Goal: Use online tool/utility: Utilize a website feature to perform a specific function

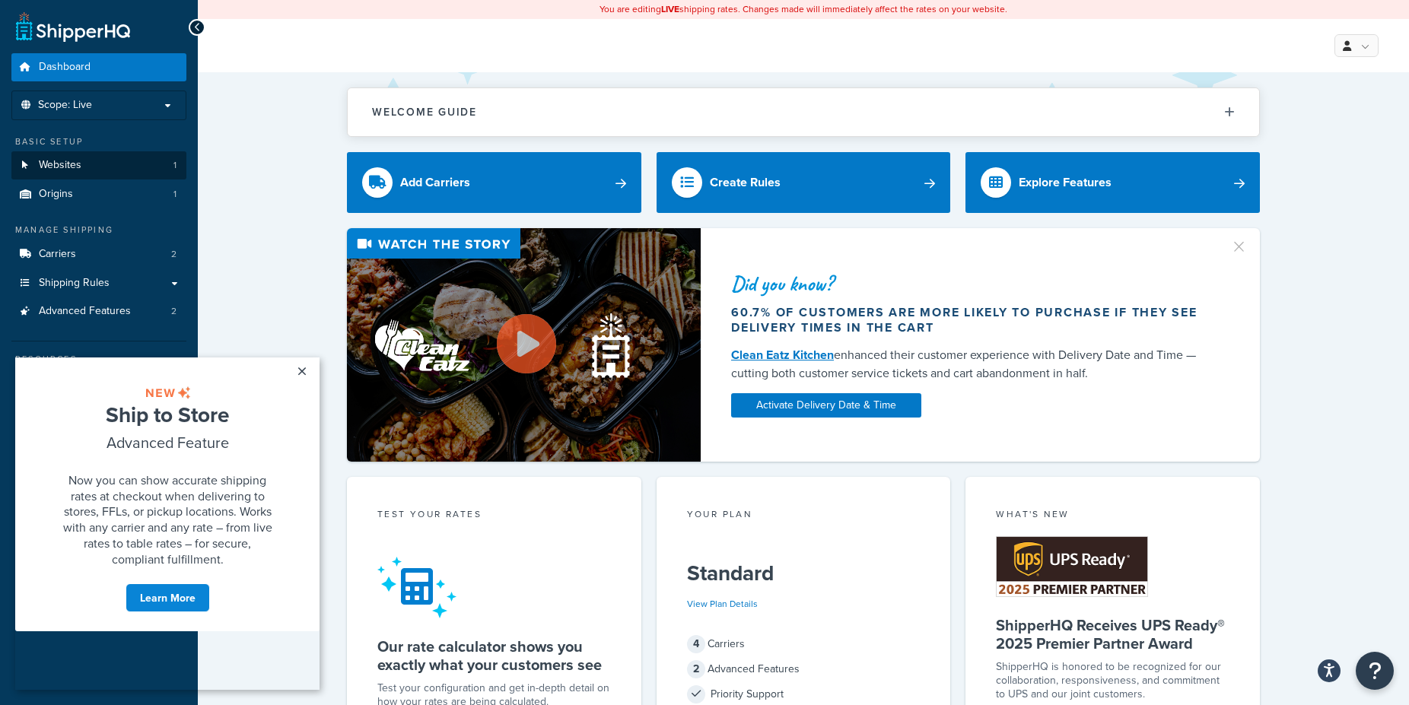
click at [138, 167] on link "Websites 1" at bounding box center [98, 165] width 175 height 28
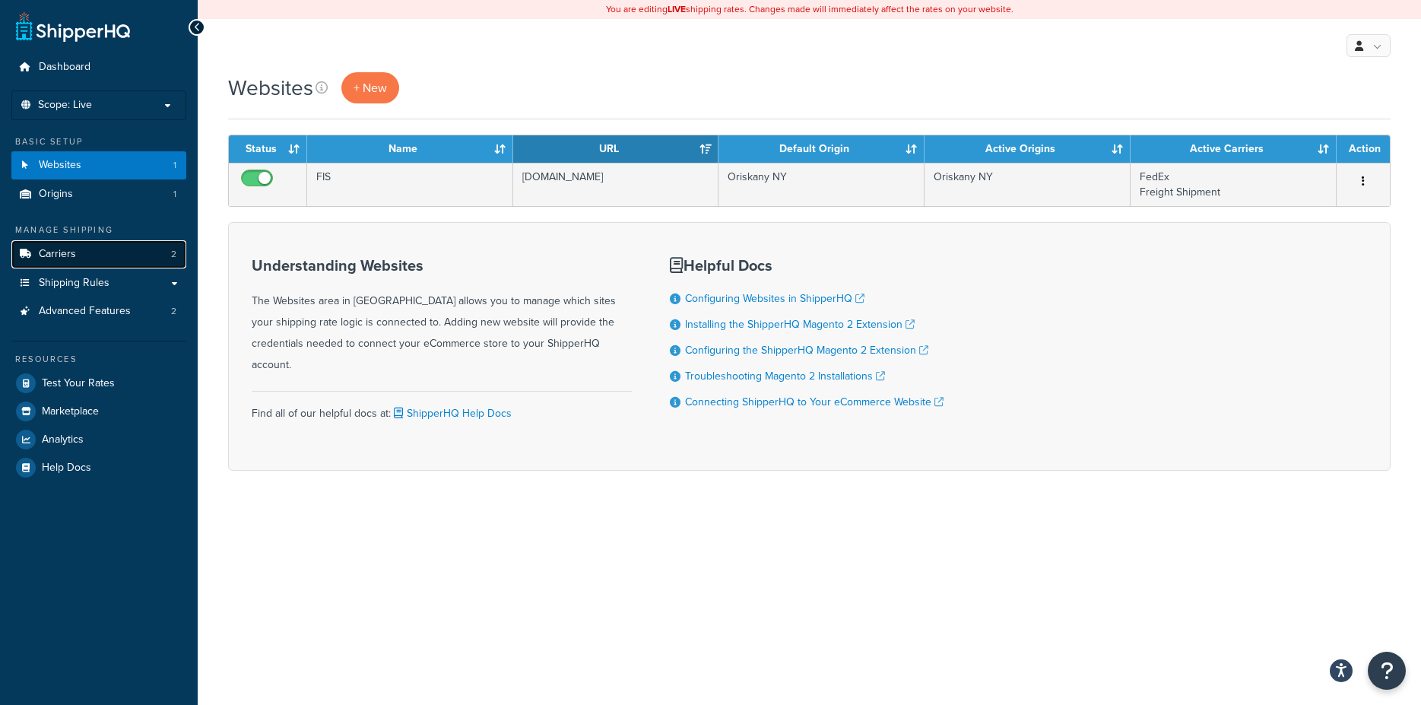
click at [110, 257] on link "Carriers 2" at bounding box center [98, 254] width 175 height 28
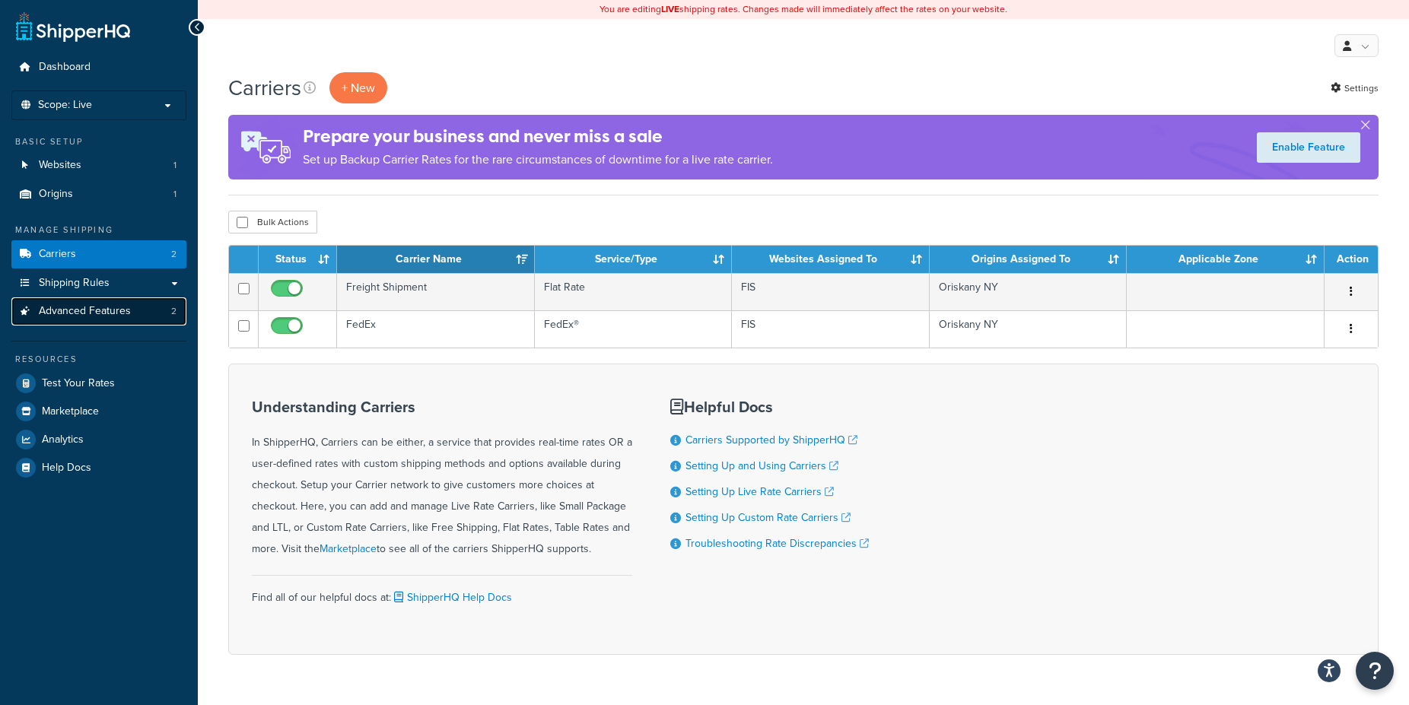
click at [88, 315] on span "Advanced Features" at bounding box center [85, 311] width 92 height 13
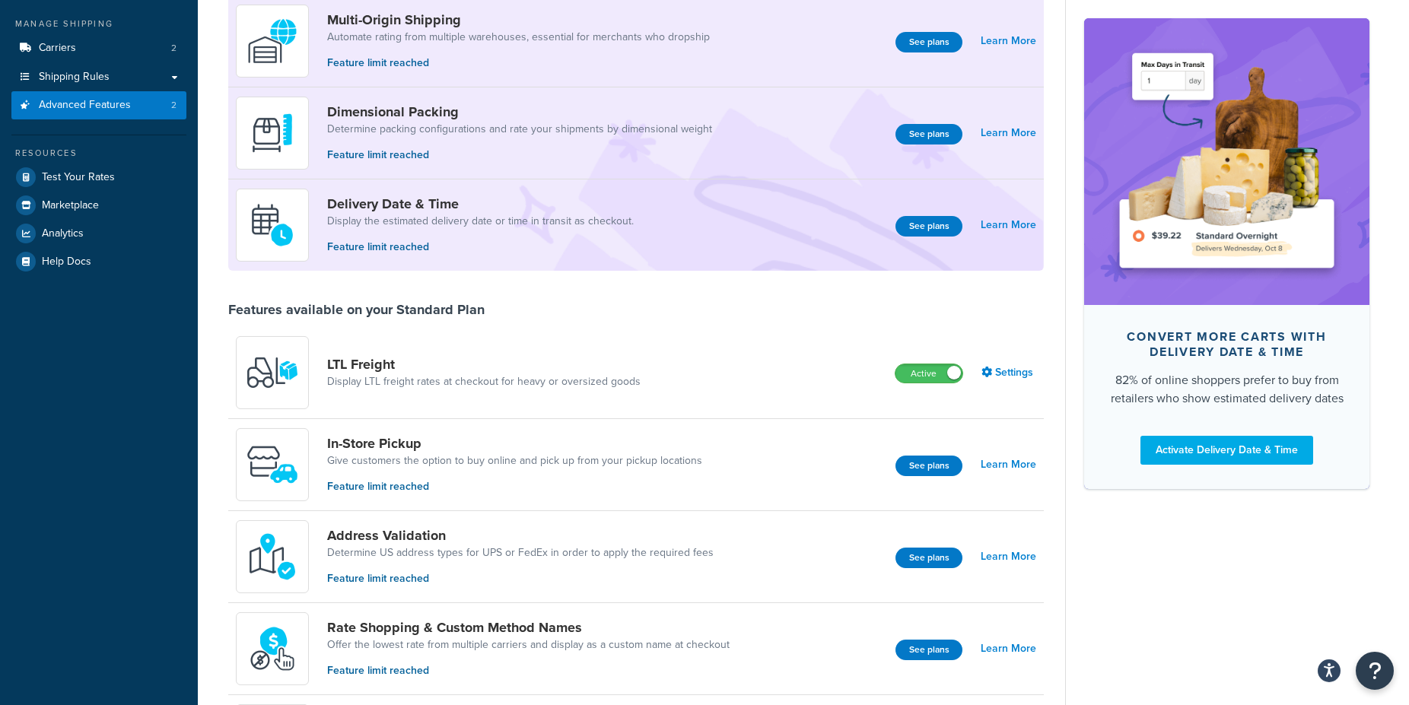
scroll to position [233, 0]
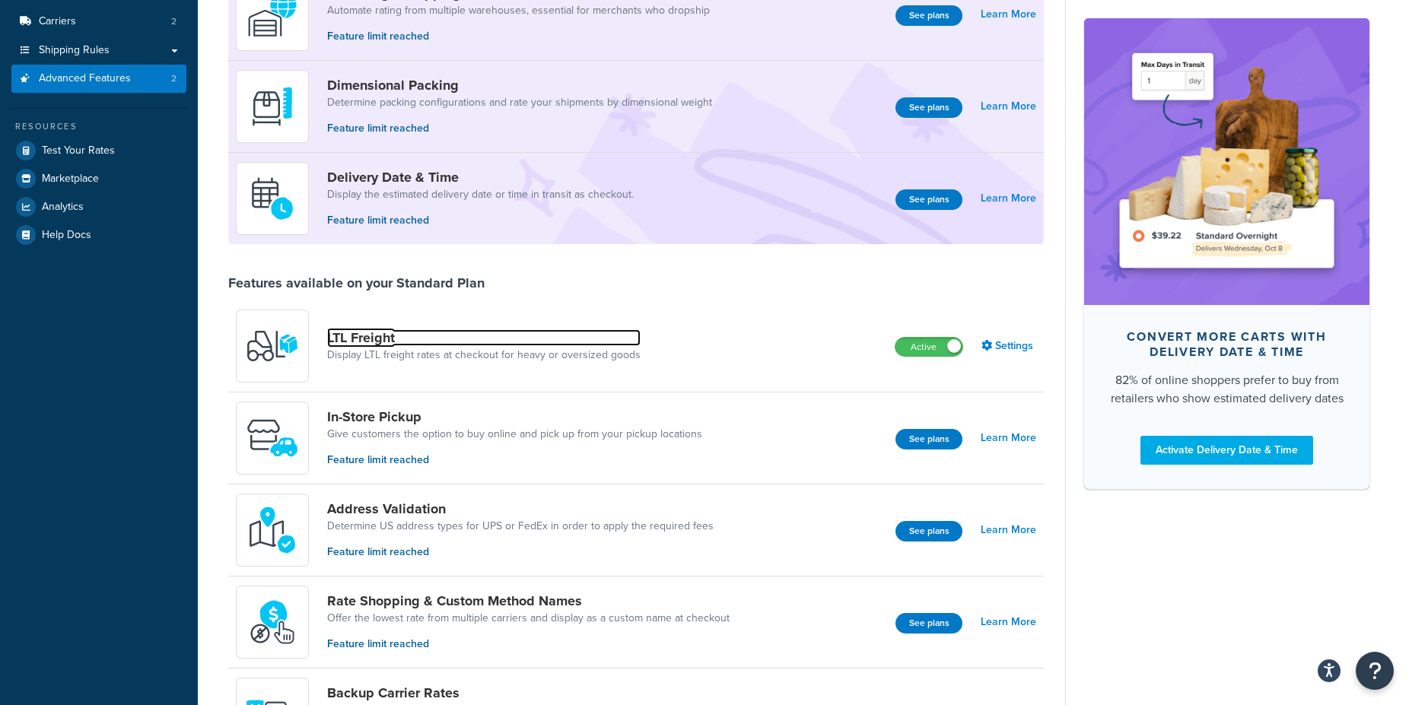
click at [373, 336] on link "LTL Freight" at bounding box center [483, 337] width 313 height 17
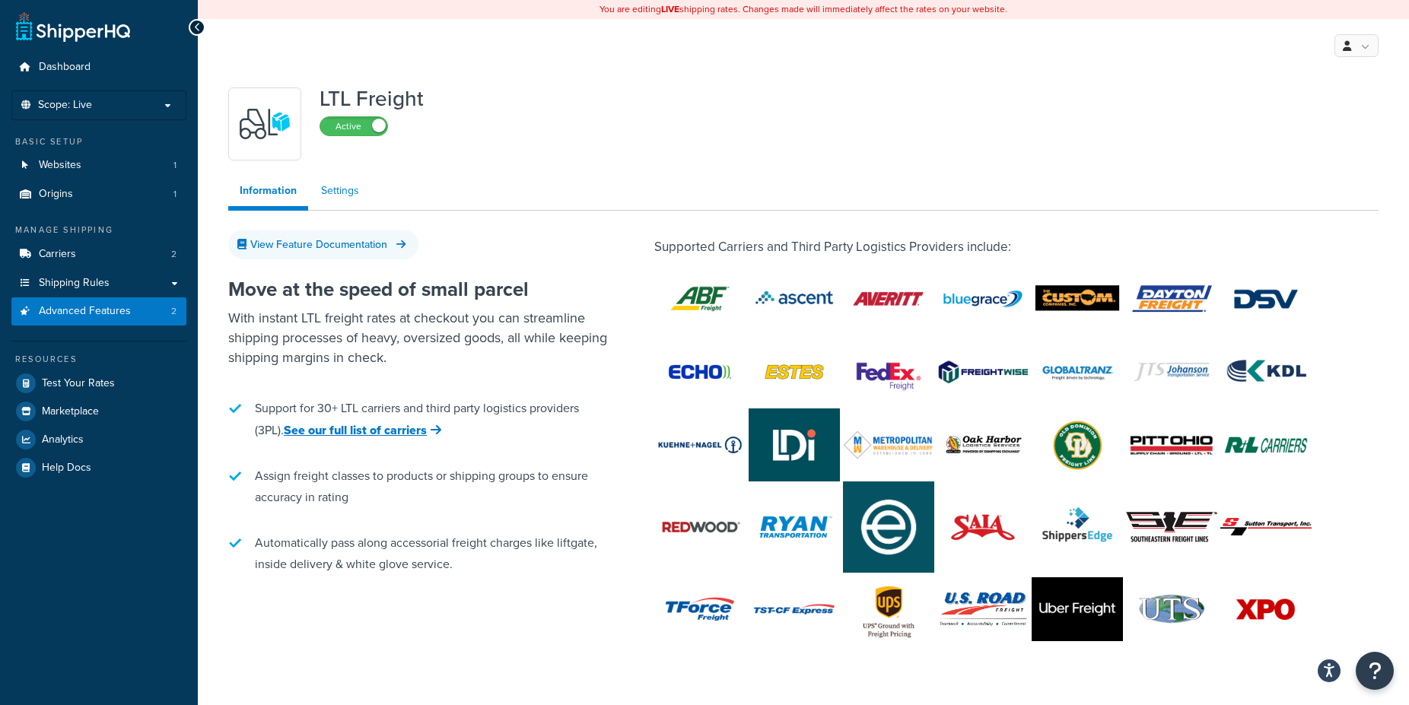
click at [342, 191] on link "Settings" at bounding box center [340, 191] width 61 height 30
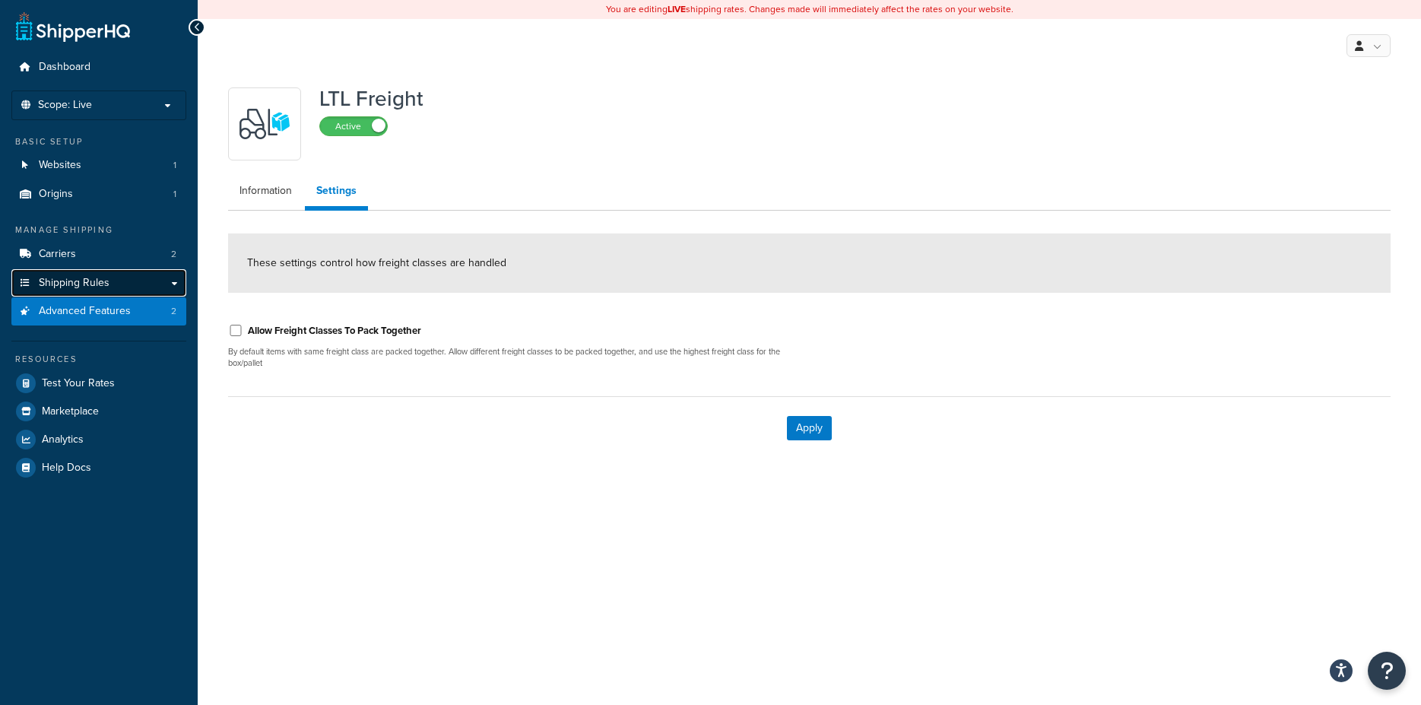
click at [145, 287] on link "Shipping Rules" at bounding box center [98, 283] width 175 height 28
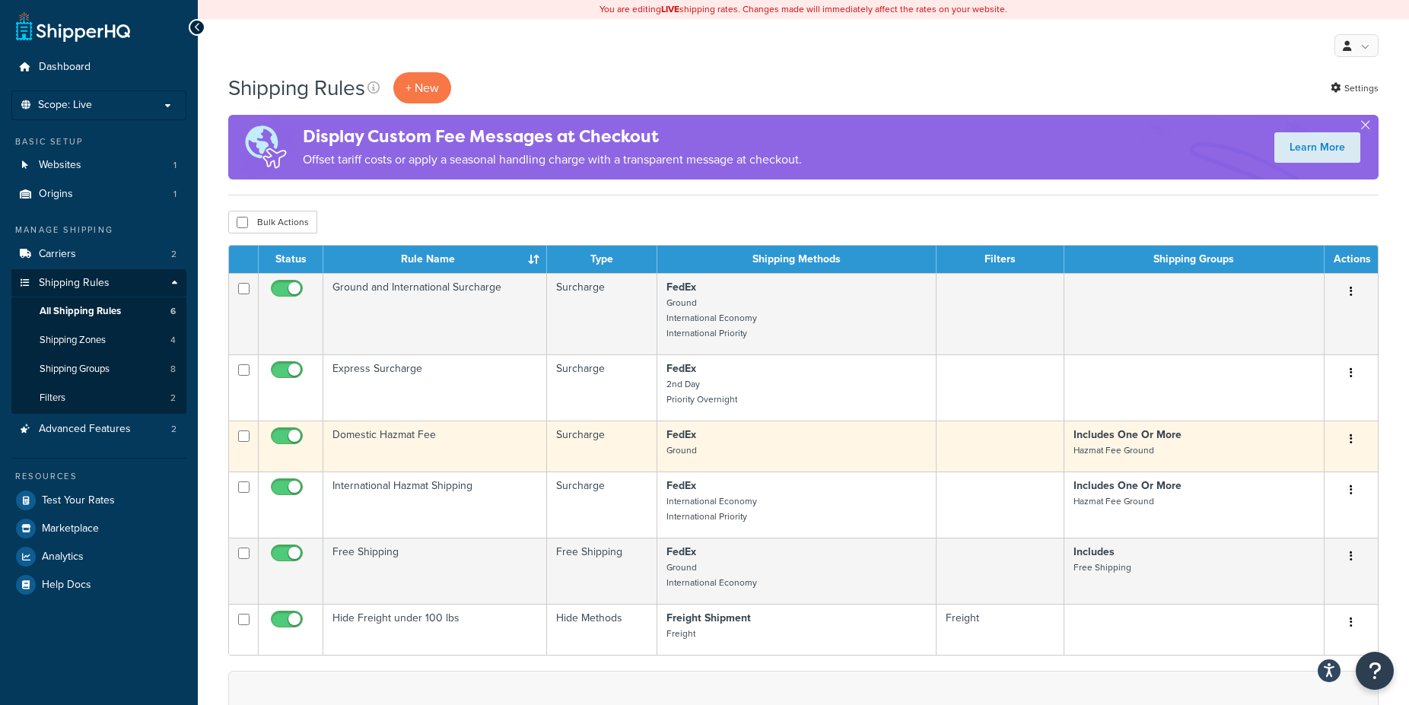
click at [1355, 440] on button "button" at bounding box center [1350, 439] width 21 height 24
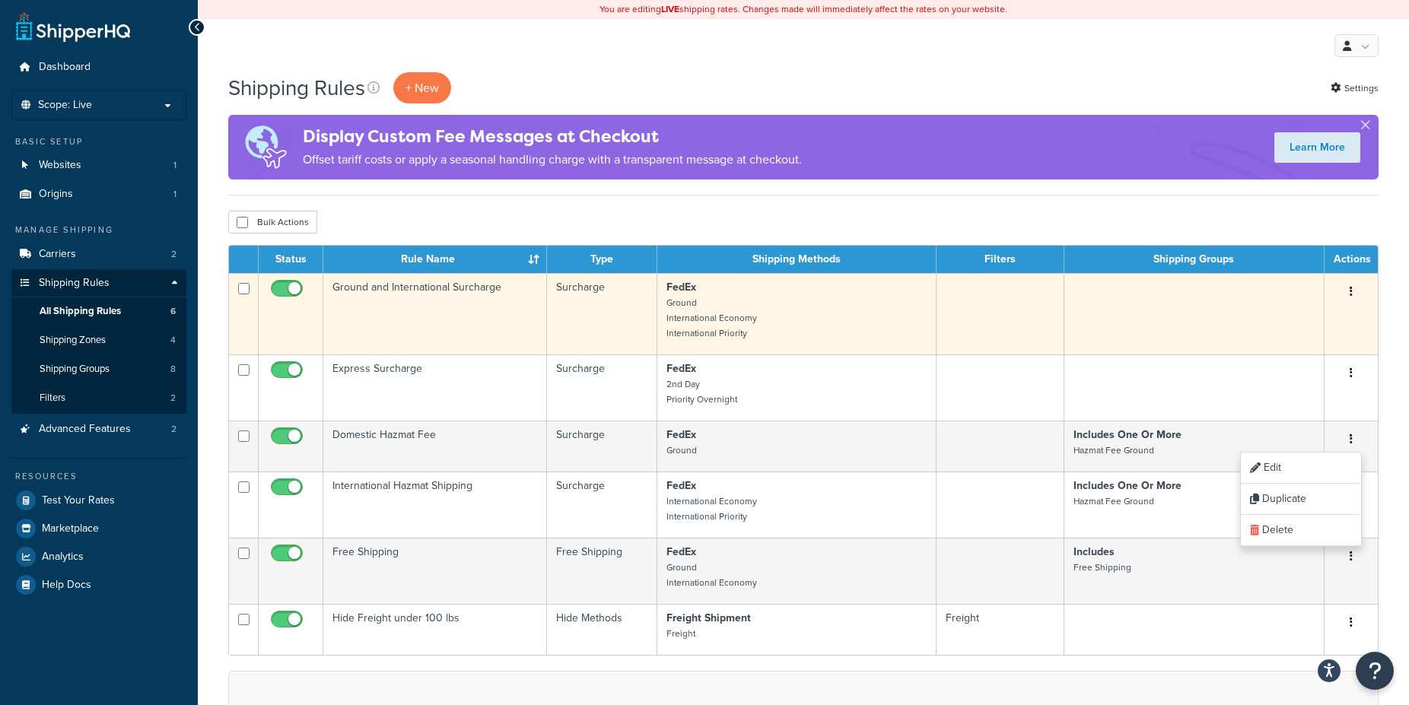
click at [535, 313] on td "Ground and International Surcharge" at bounding box center [435, 313] width 224 height 81
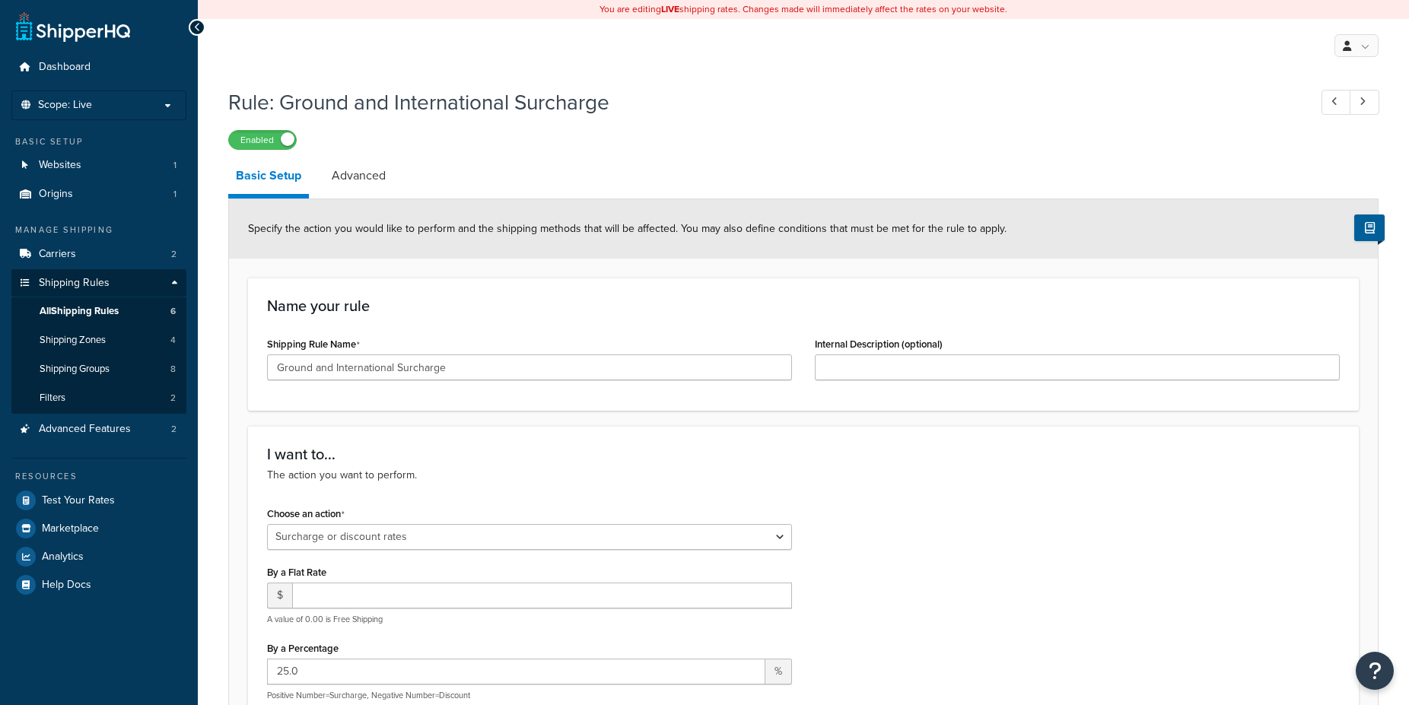
select select "SURCHARGE"
select select "LOCATION"
click at [56, 339] on span "Shipping Zones" at bounding box center [73, 340] width 66 height 13
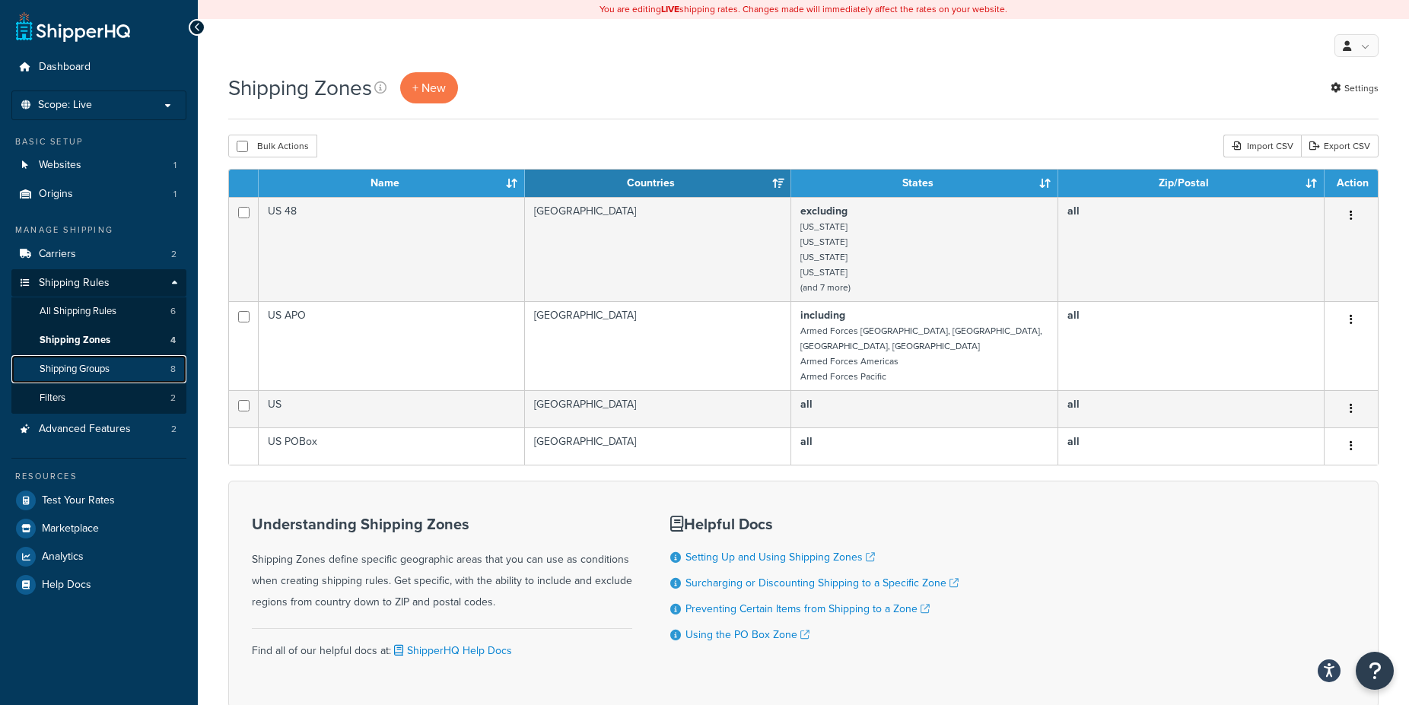
click at [88, 370] on span "Shipping Groups" at bounding box center [75, 369] width 70 height 13
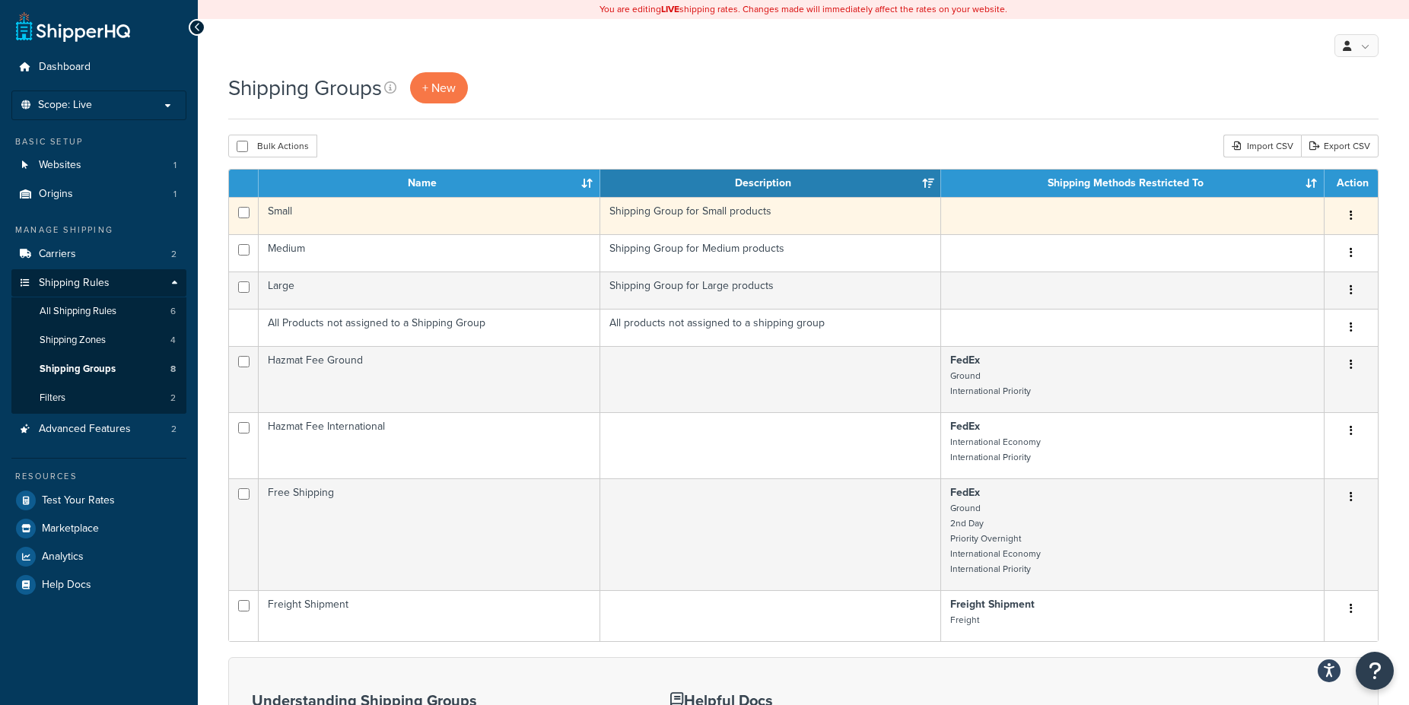
click at [1354, 215] on button "button" at bounding box center [1350, 216] width 21 height 24
click at [1278, 243] on link "Edit" at bounding box center [1289, 246] width 120 height 31
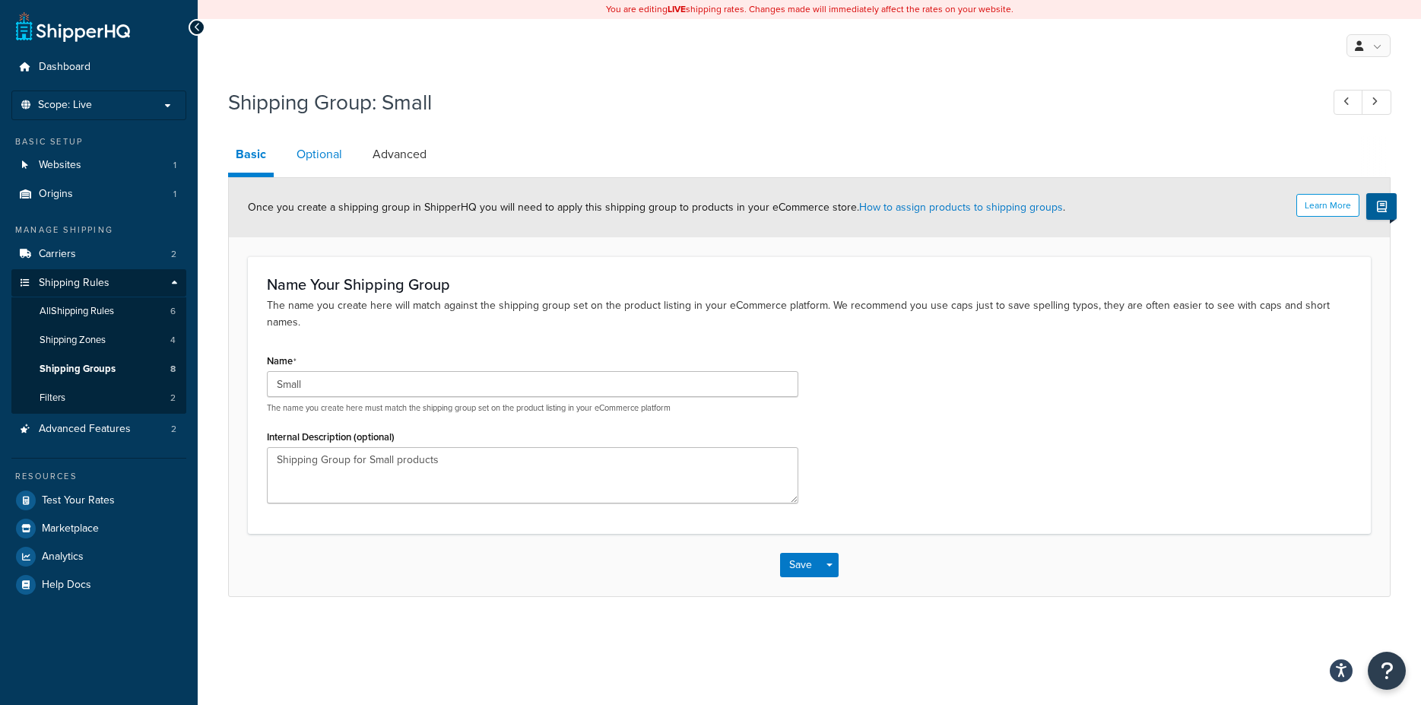
click at [321, 154] on link "Optional" at bounding box center [319, 154] width 61 height 37
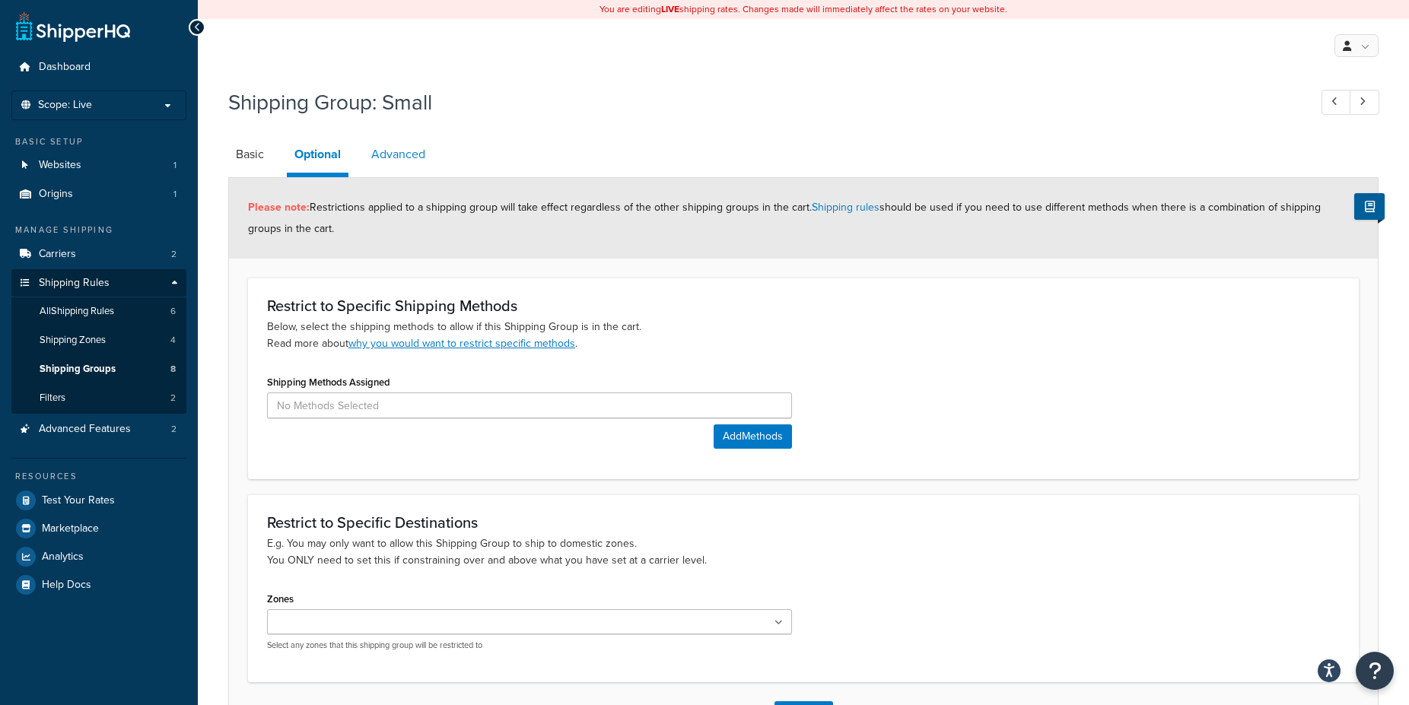
click at [395, 153] on link "Advanced" at bounding box center [398, 154] width 69 height 37
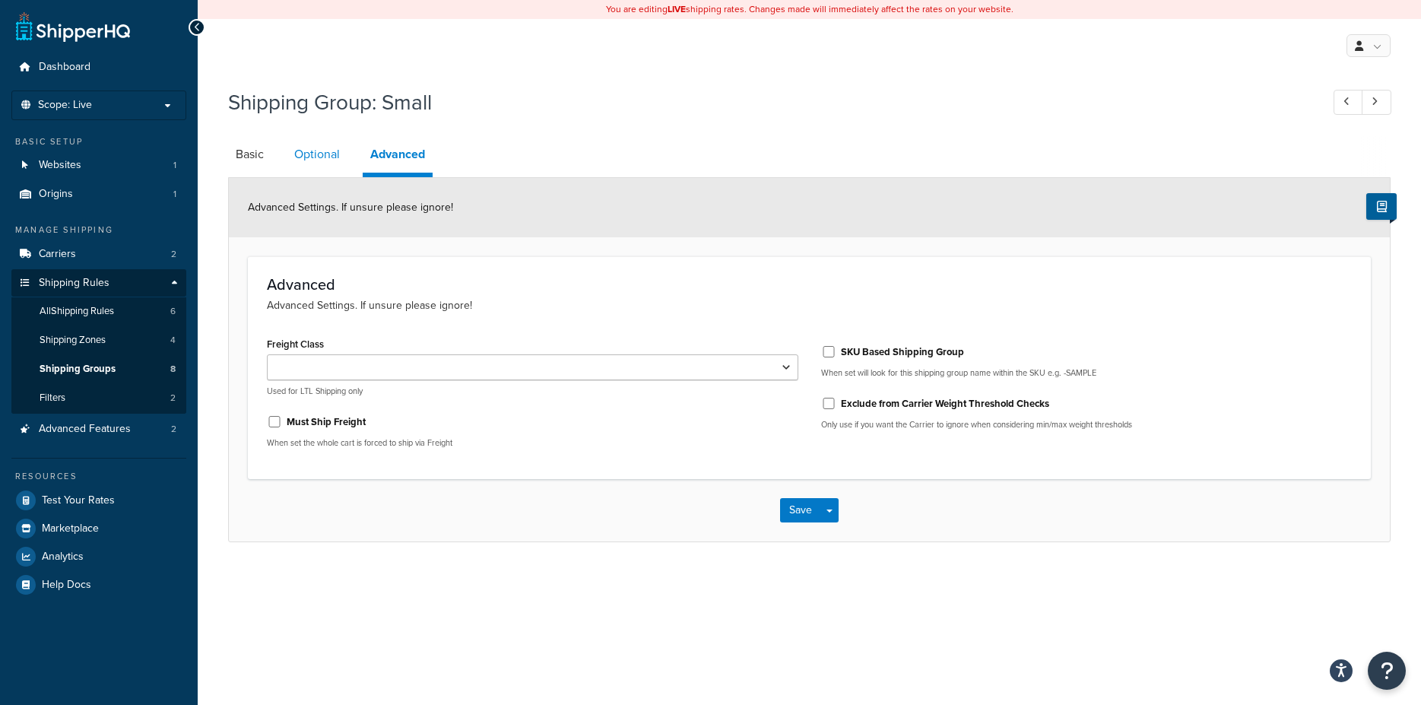
click at [335, 155] on link "Optional" at bounding box center [317, 154] width 61 height 37
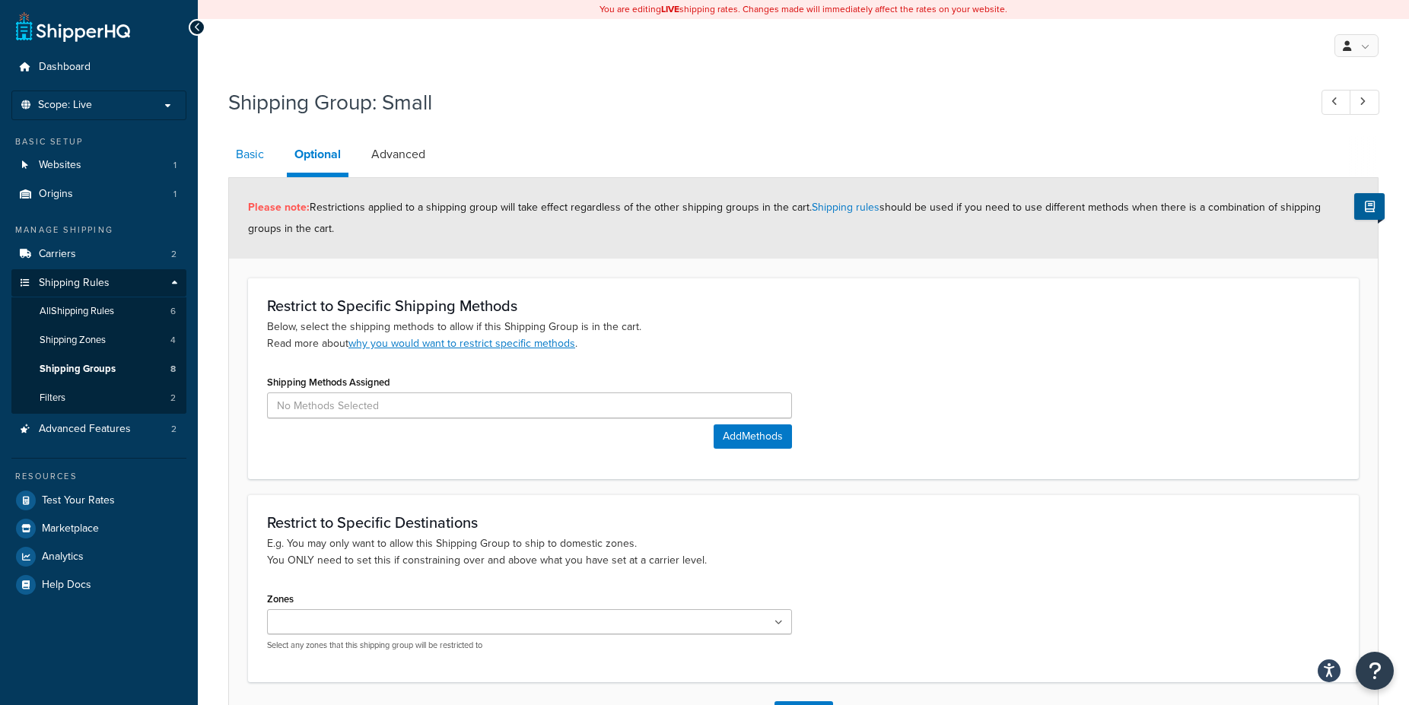
click at [229, 164] on link "Basic" at bounding box center [249, 154] width 43 height 37
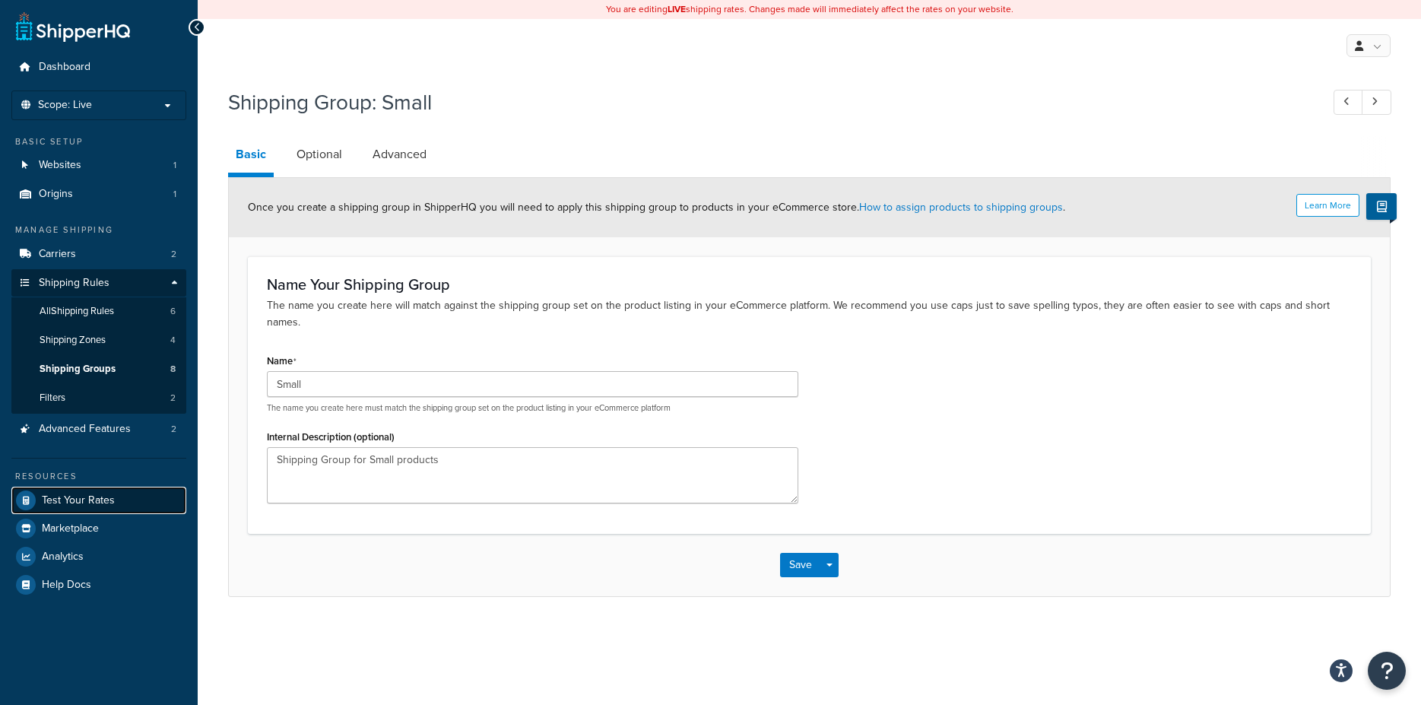
click at [87, 506] on span "Test Your Rates" at bounding box center [78, 500] width 73 height 13
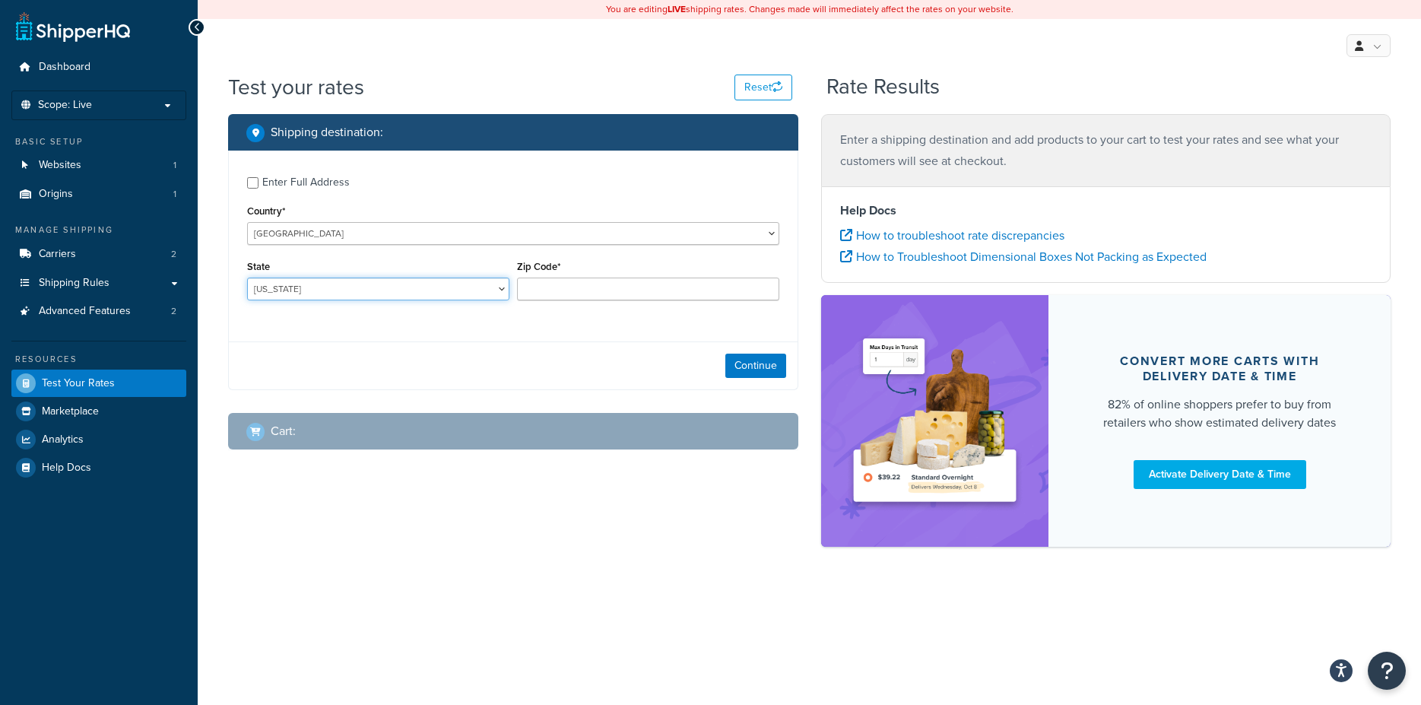
click at [247, 278] on select "[US_STATE] [US_STATE] [US_STATE] [US_STATE] [US_STATE] Armed Forces Americas Ar…" at bounding box center [378, 289] width 262 height 23
select select "NY"
click option "[US_STATE]" at bounding box center [0, 0] width 0 height 0
click at [608, 287] on input "Zip Code*" at bounding box center [648, 289] width 262 height 23
type input "13440"
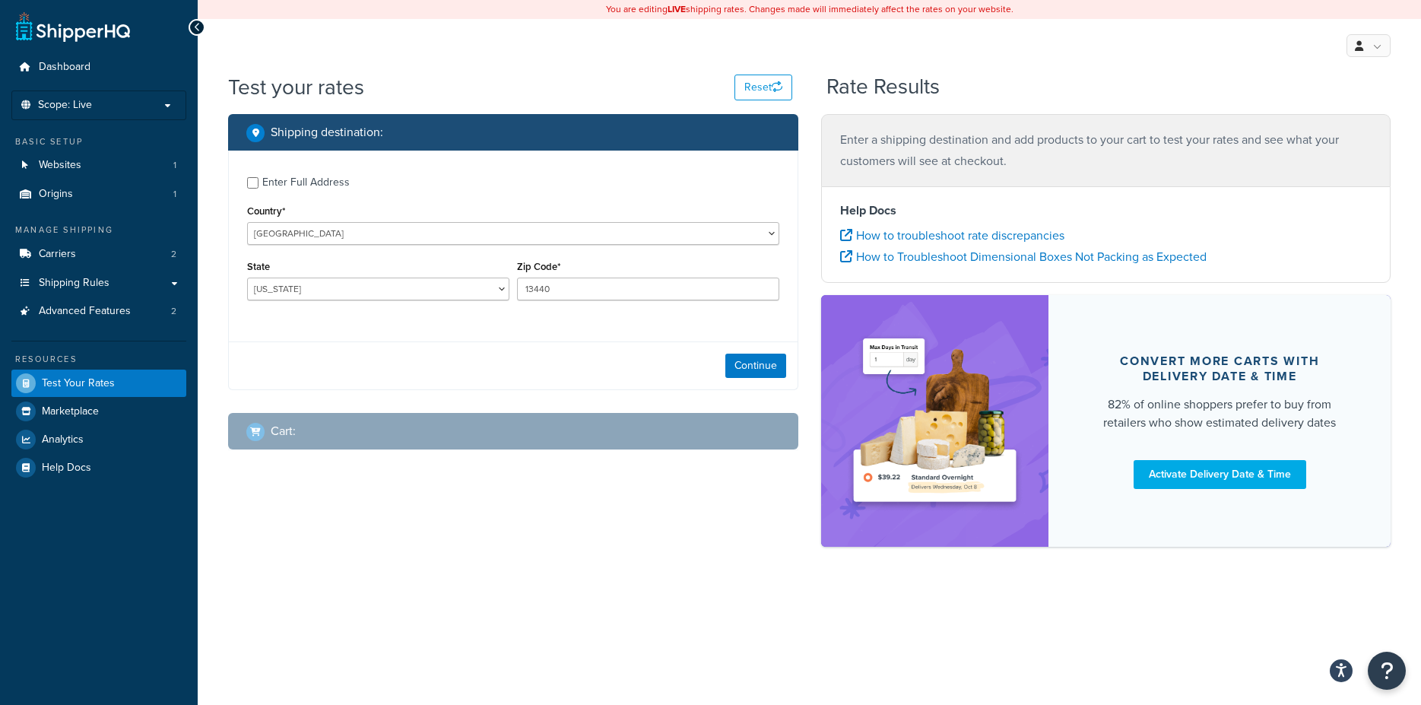
click at [468, 351] on div "Continue" at bounding box center [513, 365] width 569 height 48
click at [756, 364] on button "Continue" at bounding box center [756, 366] width 61 height 24
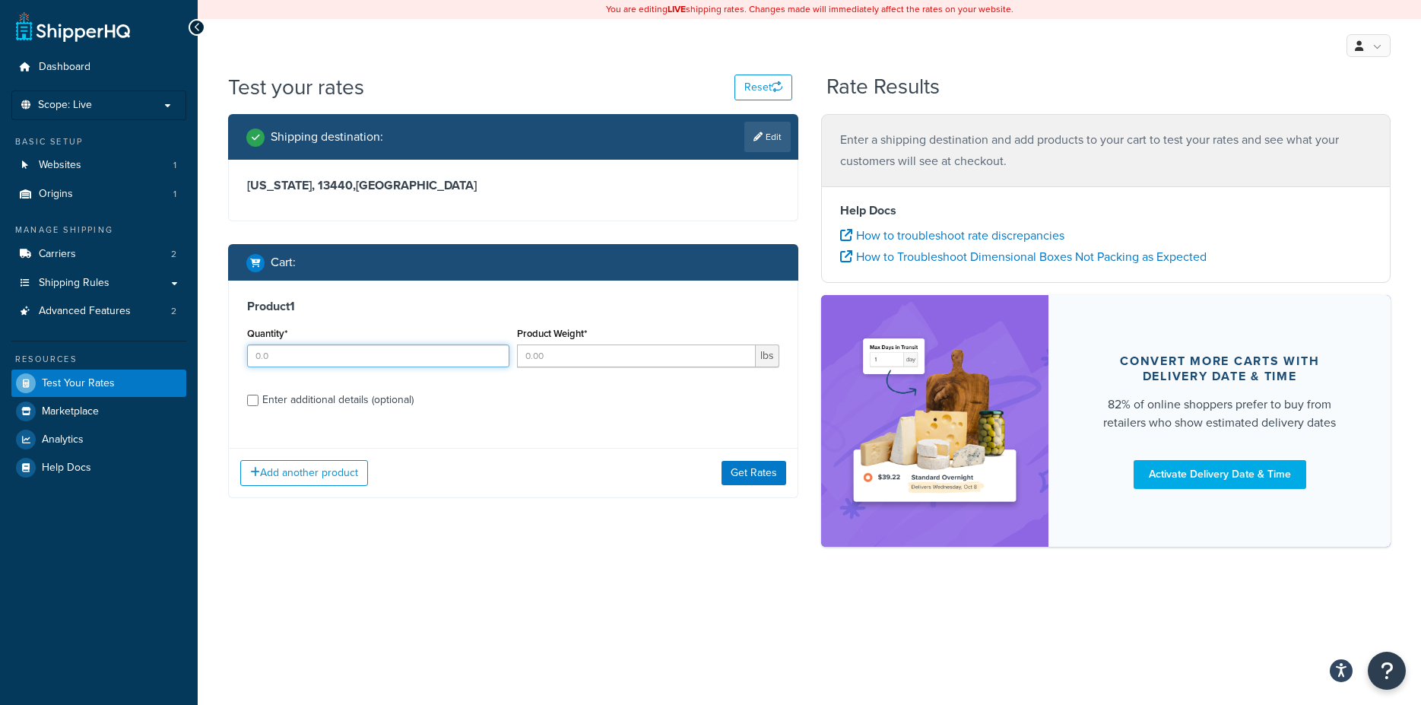
drag, startPoint x: 252, startPoint y: 363, endPoint x: 208, endPoint y: 367, distance: 44.3
click at [247, 365] on input "Quantity*" at bounding box center [378, 356] width 262 height 23
type input "25"
click at [579, 358] on input "Product Weight*" at bounding box center [636, 356] width 239 height 23
type input "12"
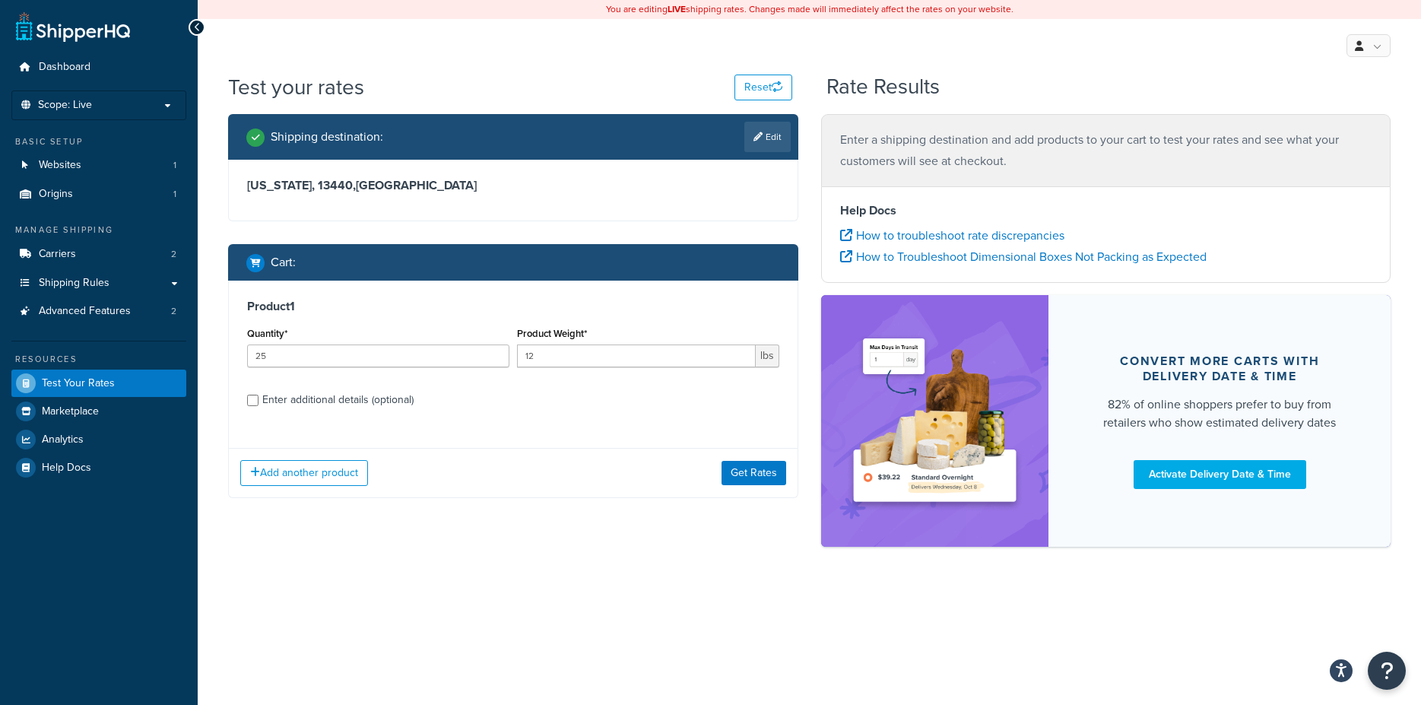
click at [607, 420] on div "Product 1 Quantity* 25 Product Weight* 12 lbs Enter additional details (optiona…" at bounding box center [513, 359] width 569 height 156
click at [748, 475] on button "Get Rates" at bounding box center [754, 473] width 65 height 24
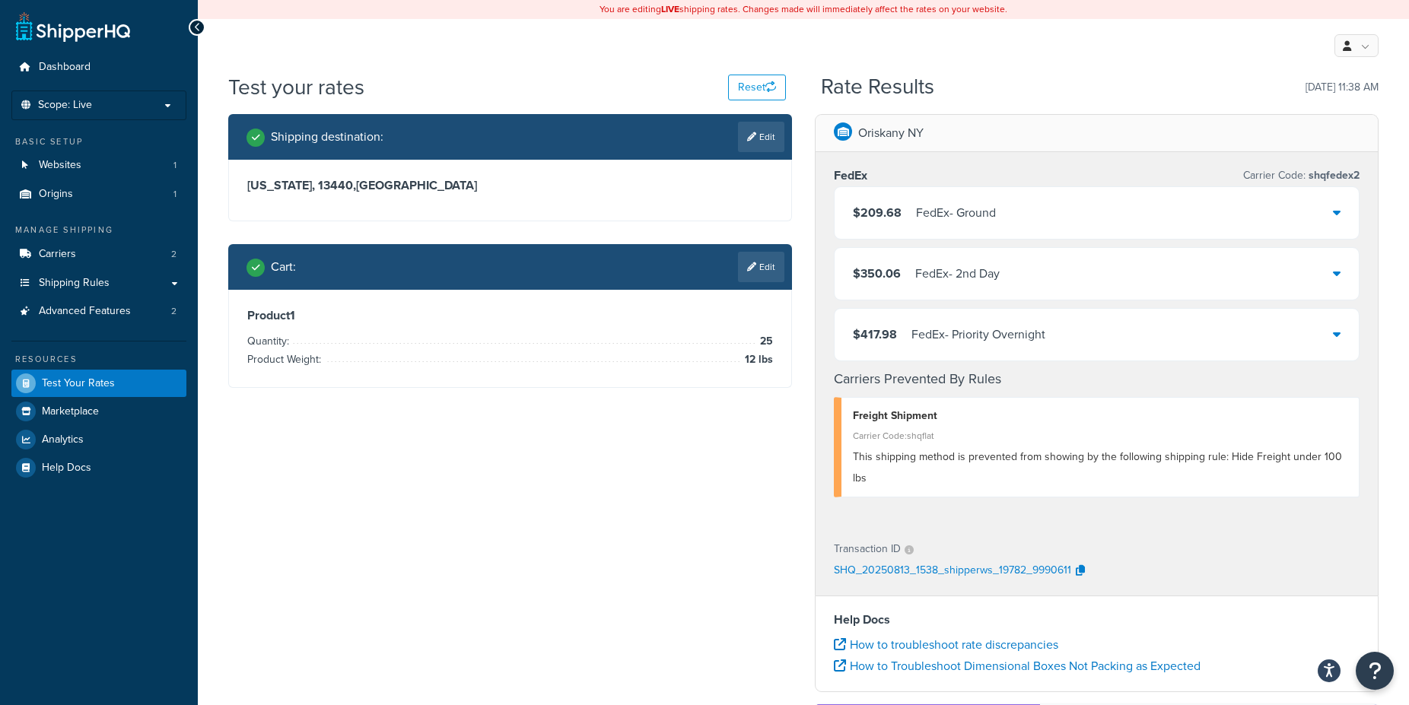
click at [1347, 209] on div "$209.68 FedEx - Ground" at bounding box center [1096, 213] width 524 height 52
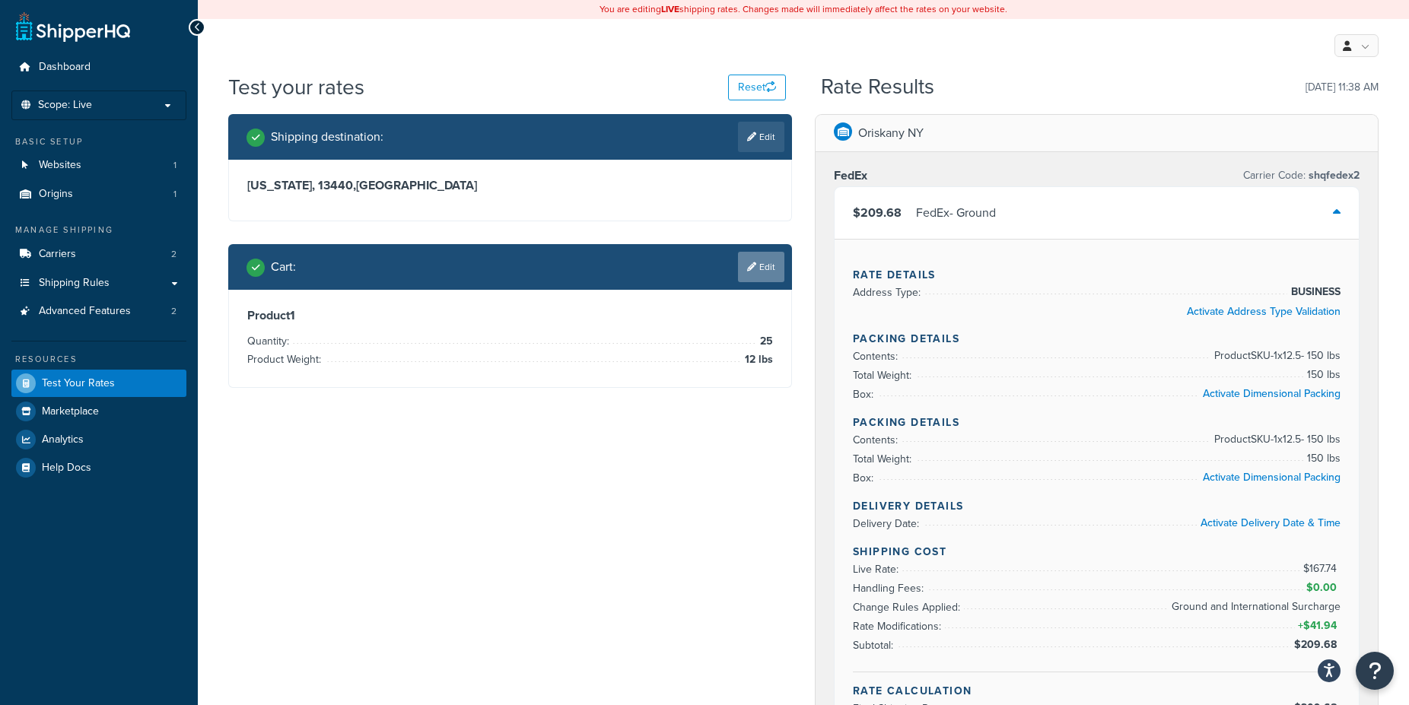
click at [761, 262] on link "Edit" at bounding box center [761, 267] width 46 height 30
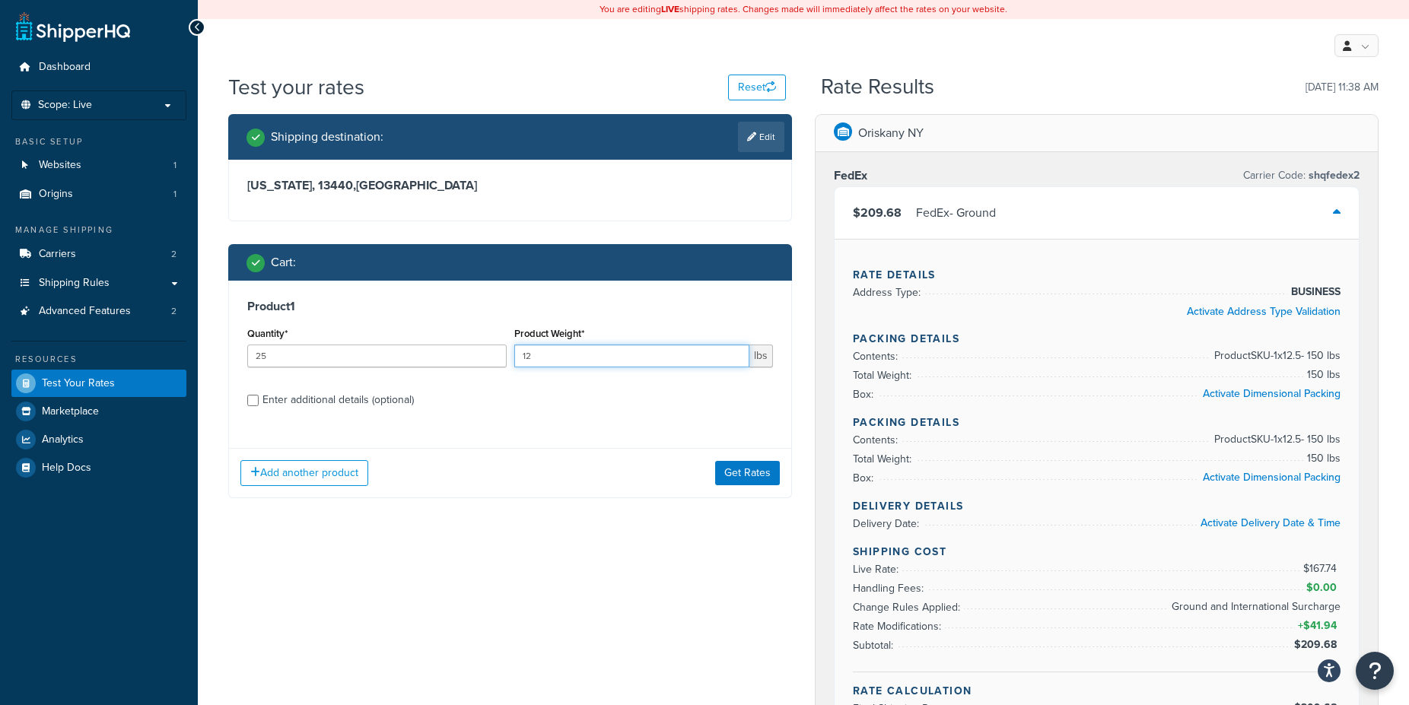
drag, startPoint x: 503, startPoint y: 363, endPoint x: 483, endPoint y: 365, distance: 19.9
click at [514, 365] on input "12" at bounding box center [632, 356] width 236 height 23
drag, startPoint x: 280, startPoint y: 358, endPoint x: 179, endPoint y: 354, distance: 101.2
click at [247, 354] on input "25" at bounding box center [376, 356] width 259 height 23
type input "100"
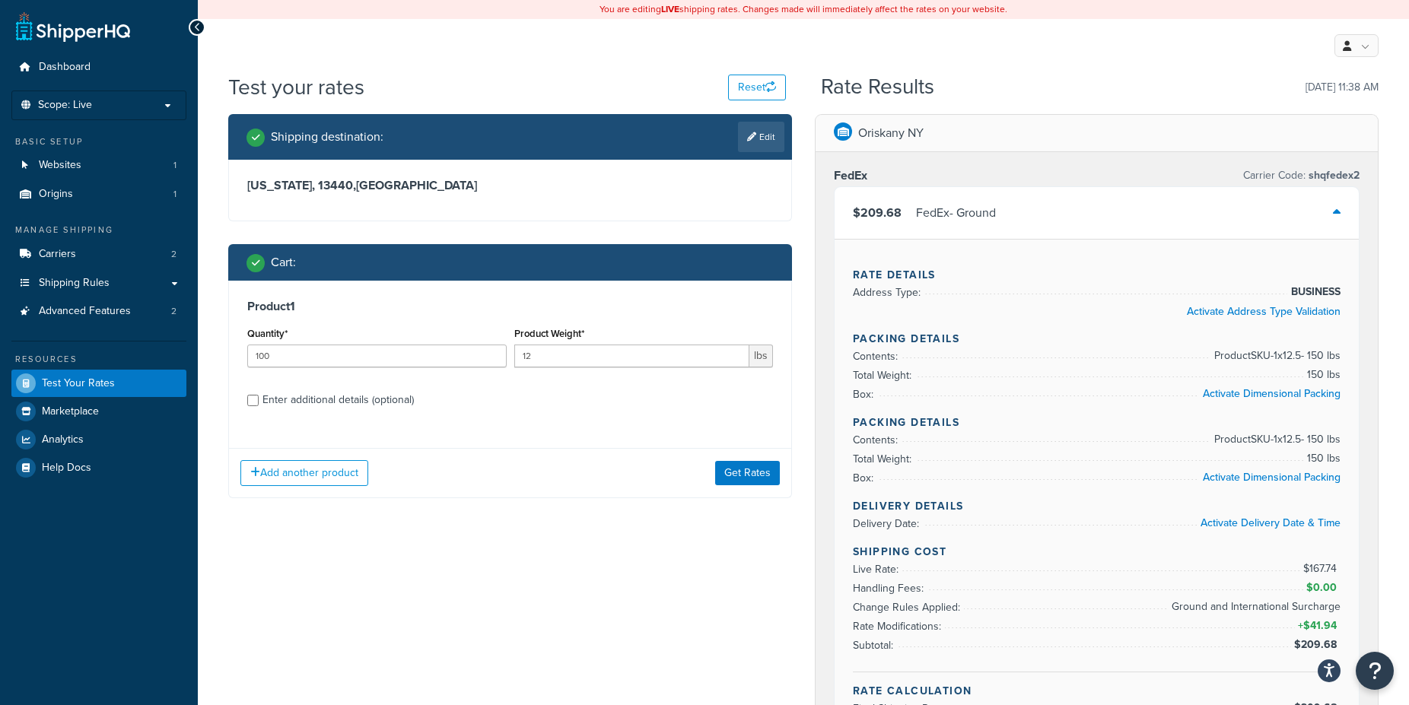
click at [637, 399] on label "Enter additional details (optional)" at bounding box center [517, 398] width 510 height 24
click at [259, 399] on input "Enter additional details (optional)" at bounding box center [252, 400] width 11 height 11
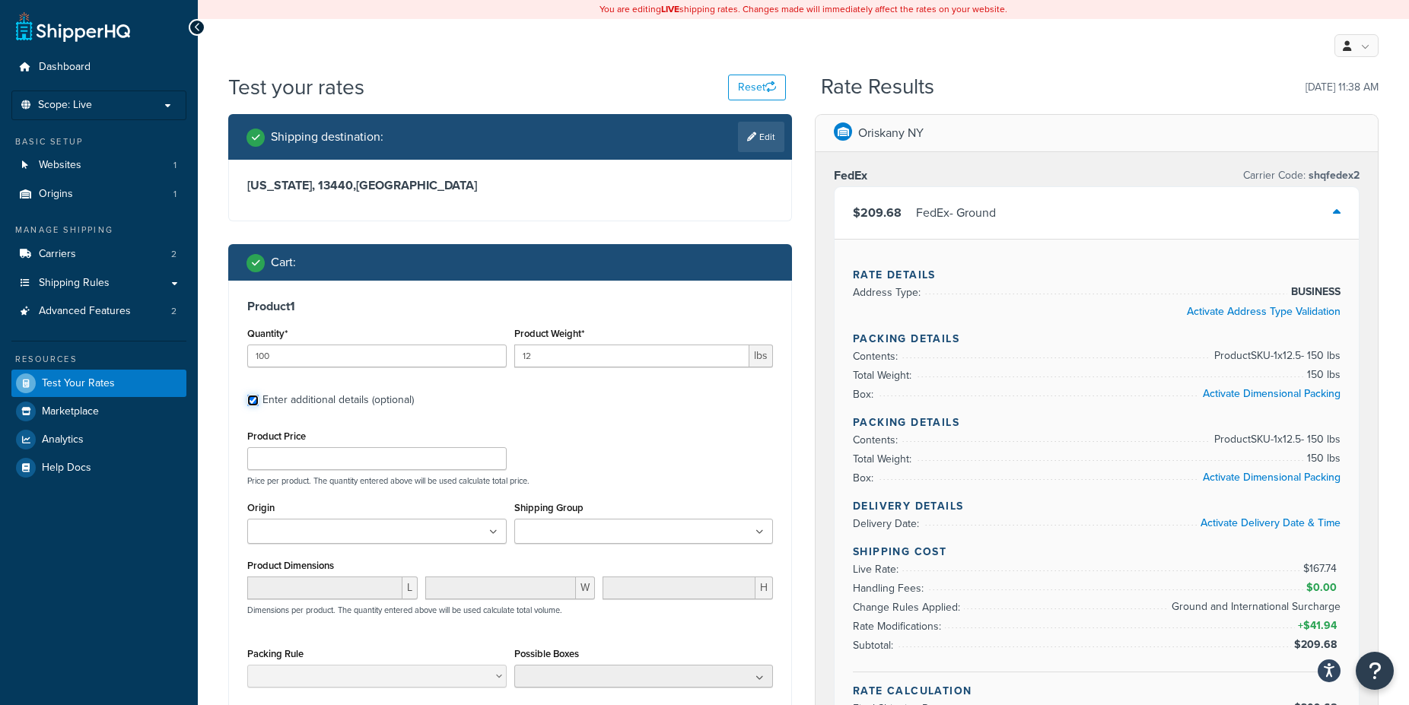
click at [249, 402] on input "Enter additional details (optional)" at bounding box center [252, 400] width 11 height 11
checkbox input "false"
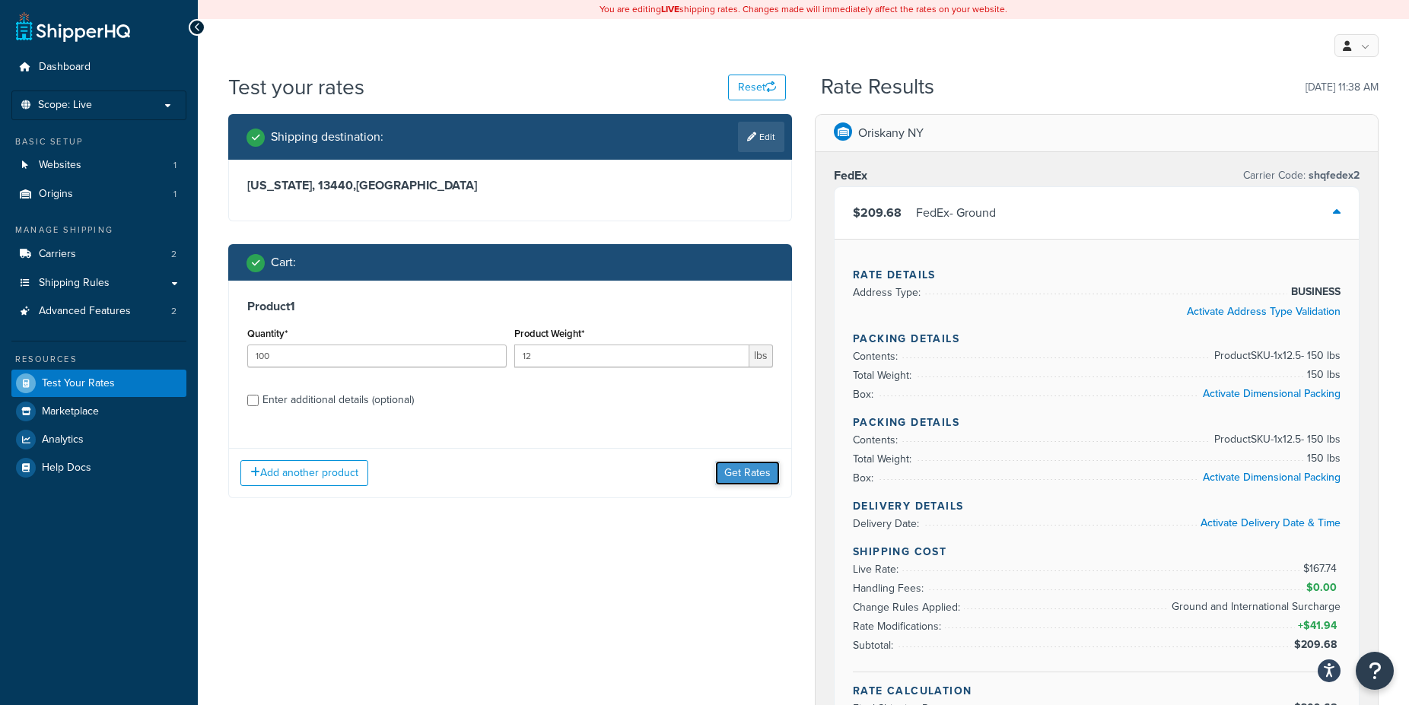
click at [738, 471] on button "Get Rates" at bounding box center [747, 473] width 65 height 24
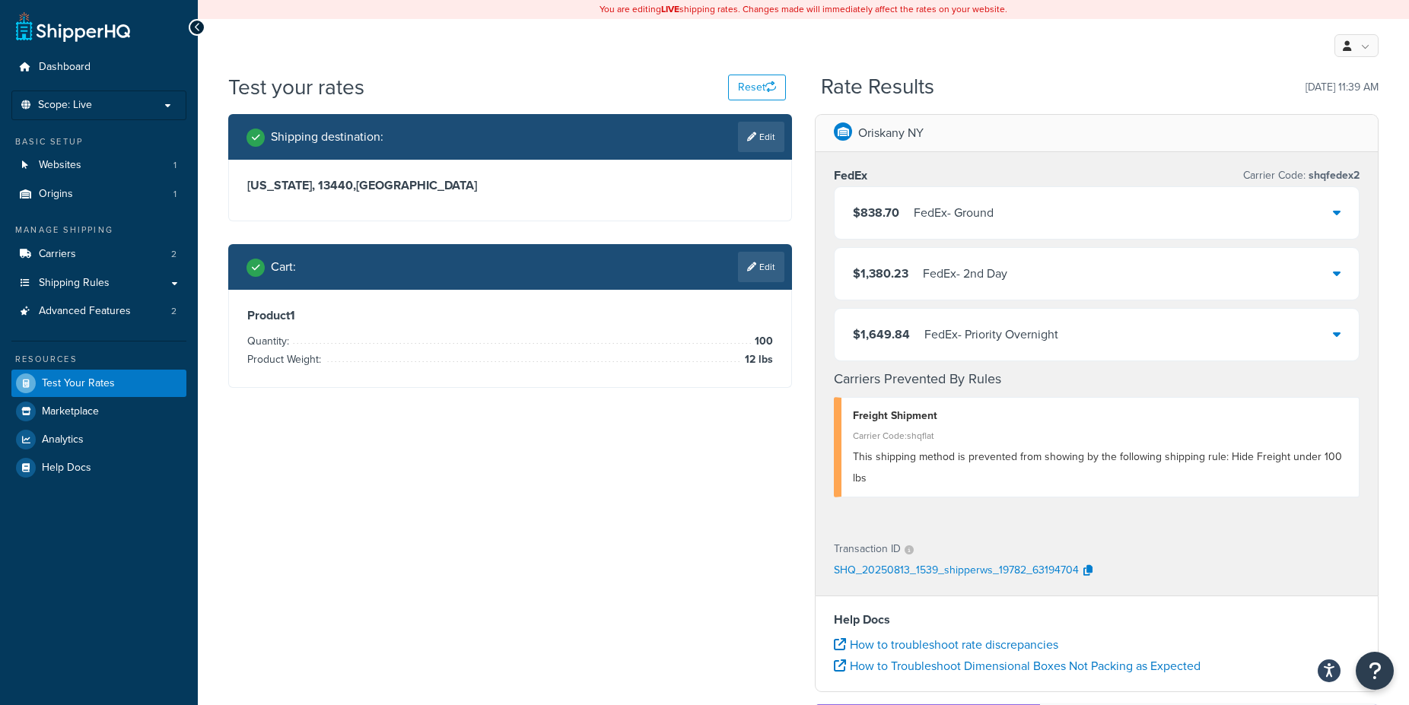
click at [959, 213] on div "FedEx - Ground" at bounding box center [953, 212] width 80 height 21
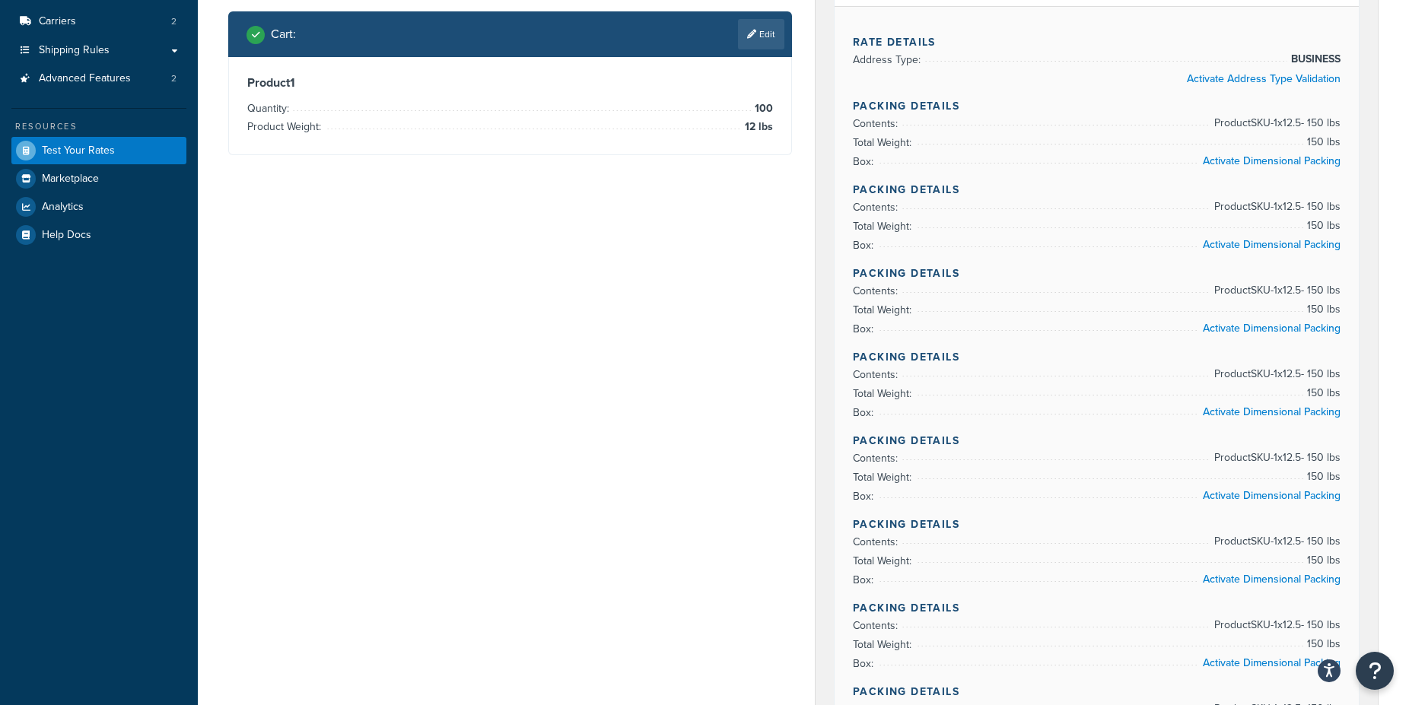
scroll to position [78, 0]
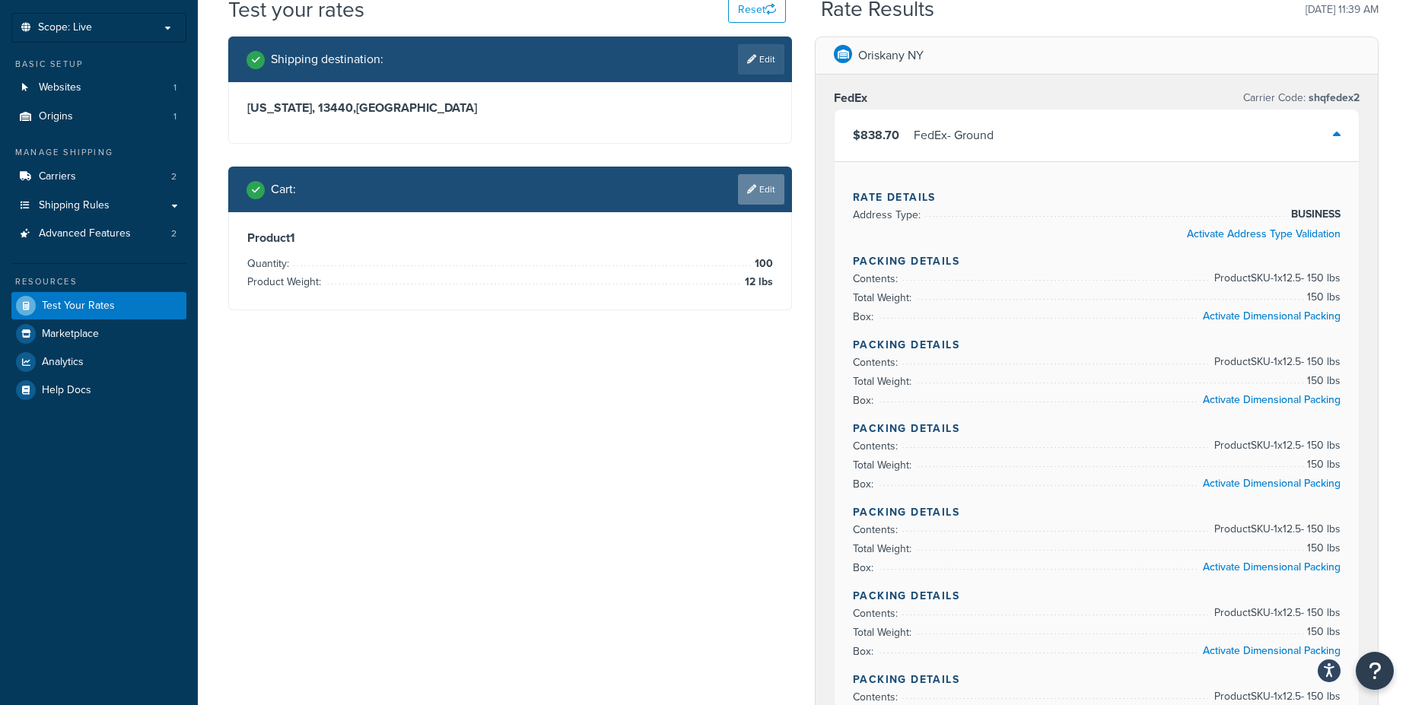
click at [754, 191] on icon at bounding box center [751, 189] width 9 height 9
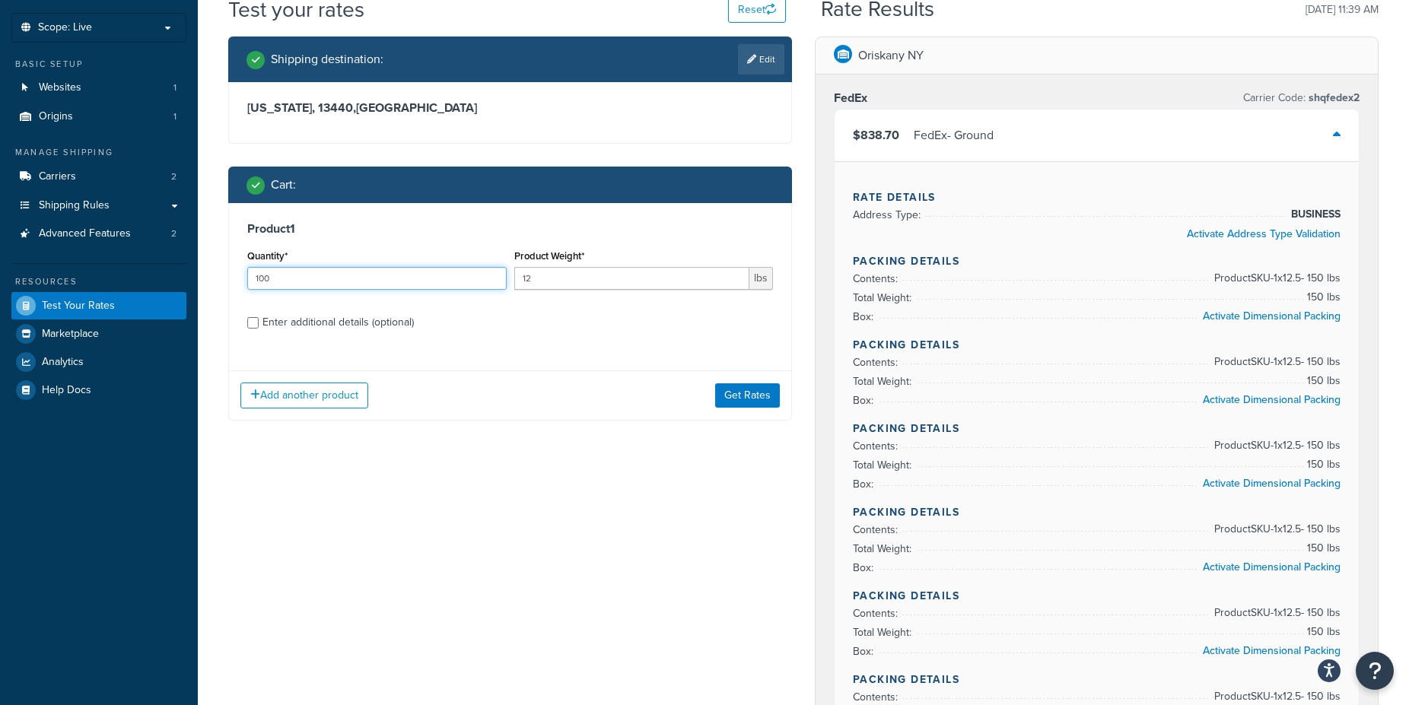
drag, startPoint x: 294, startPoint y: 278, endPoint x: 204, endPoint y: 269, distance: 90.2
click at [247, 269] on input "100" at bounding box center [376, 278] width 259 height 23
type input "1"
click at [757, 395] on button "Get Rates" at bounding box center [747, 395] width 65 height 24
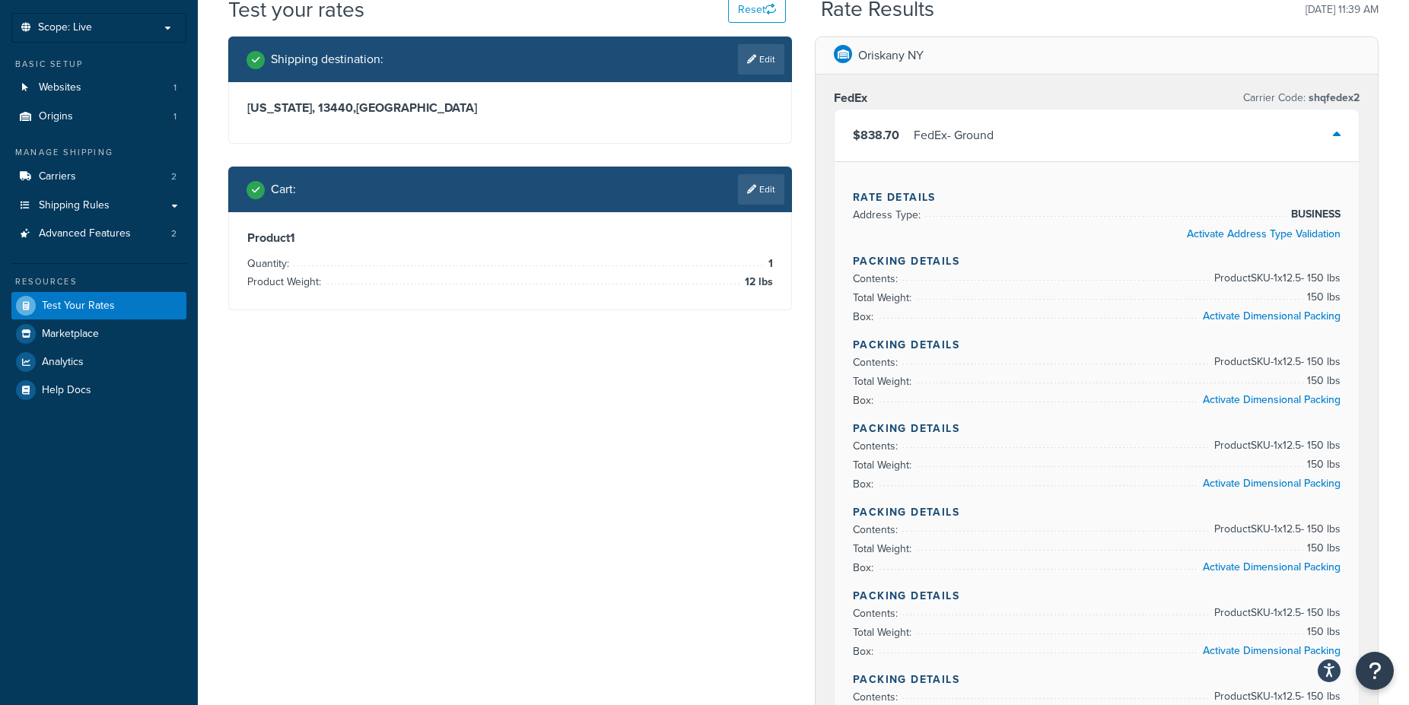
scroll to position [0, 0]
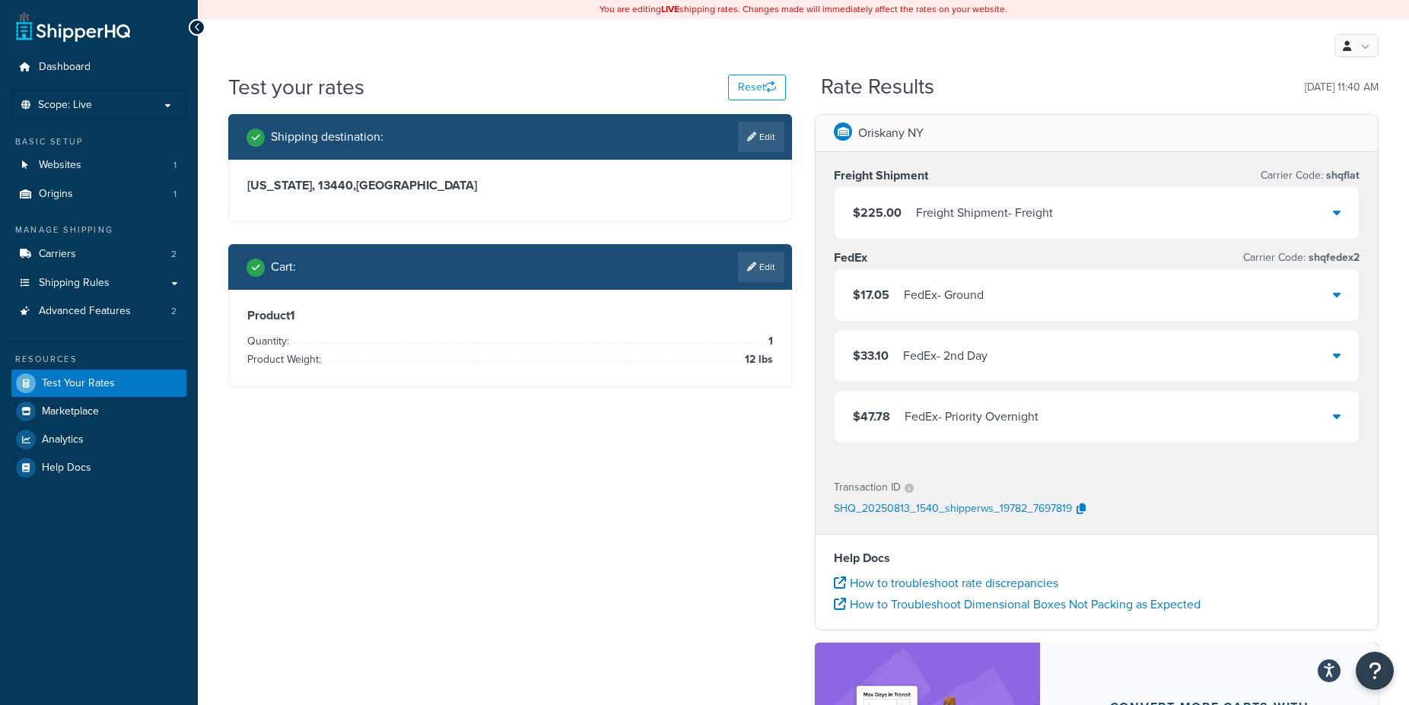
click at [1344, 297] on div "$17.05 FedEx - Ground" at bounding box center [1096, 295] width 524 height 52
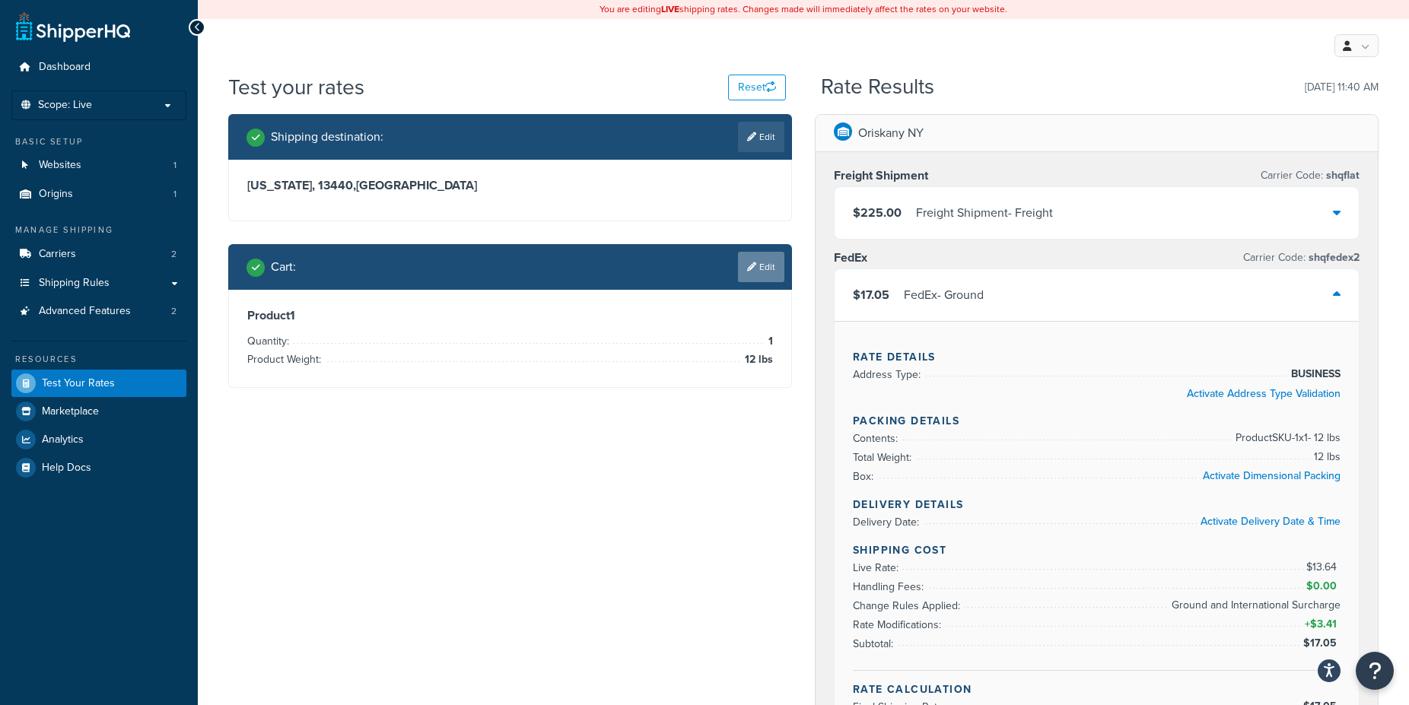
click at [756, 265] on link "Edit" at bounding box center [761, 267] width 46 height 30
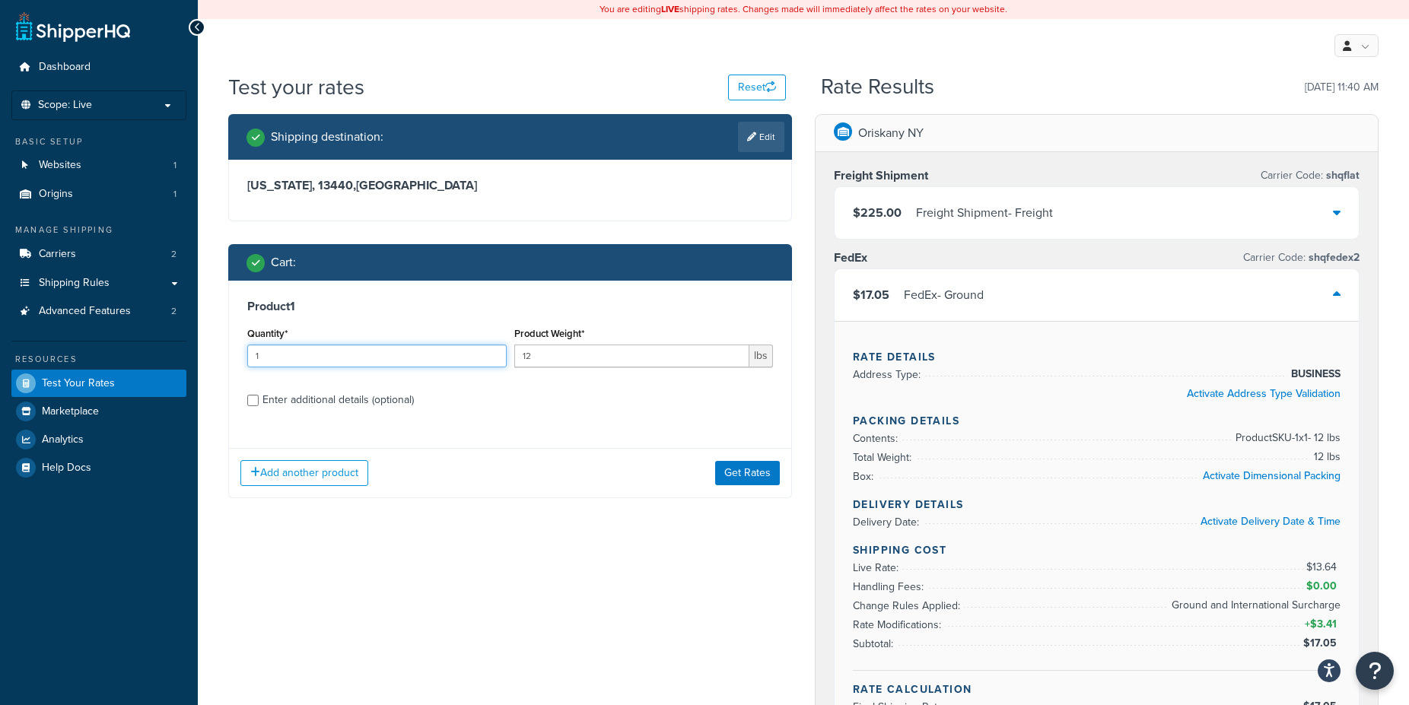
drag, startPoint x: 291, startPoint y: 364, endPoint x: 176, endPoint y: 356, distance: 115.1
click at [247, 356] on input "1" at bounding box center [376, 356] width 259 height 23
type input "5"
click at [742, 471] on button "Get Rates" at bounding box center [747, 473] width 65 height 24
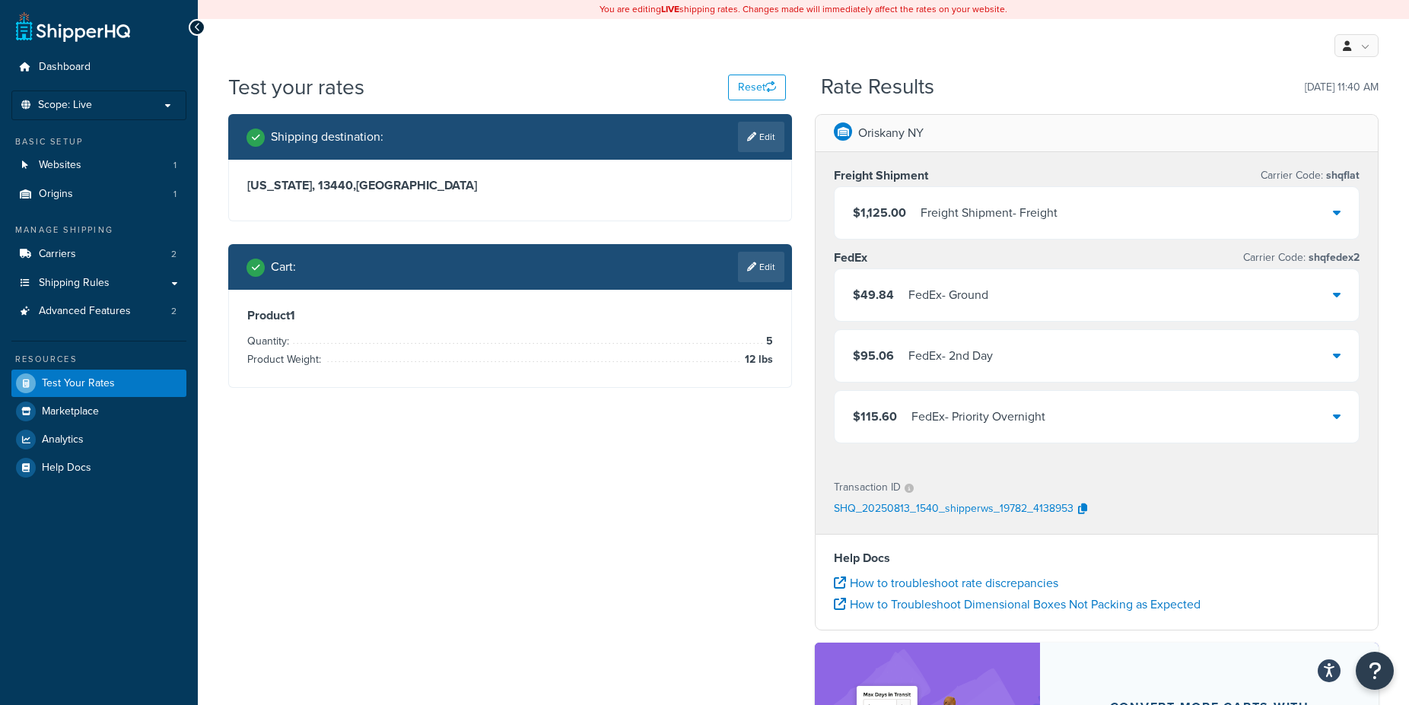
click at [945, 305] on div "FedEx - Ground" at bounding box center [948, 294] width 80 height 21
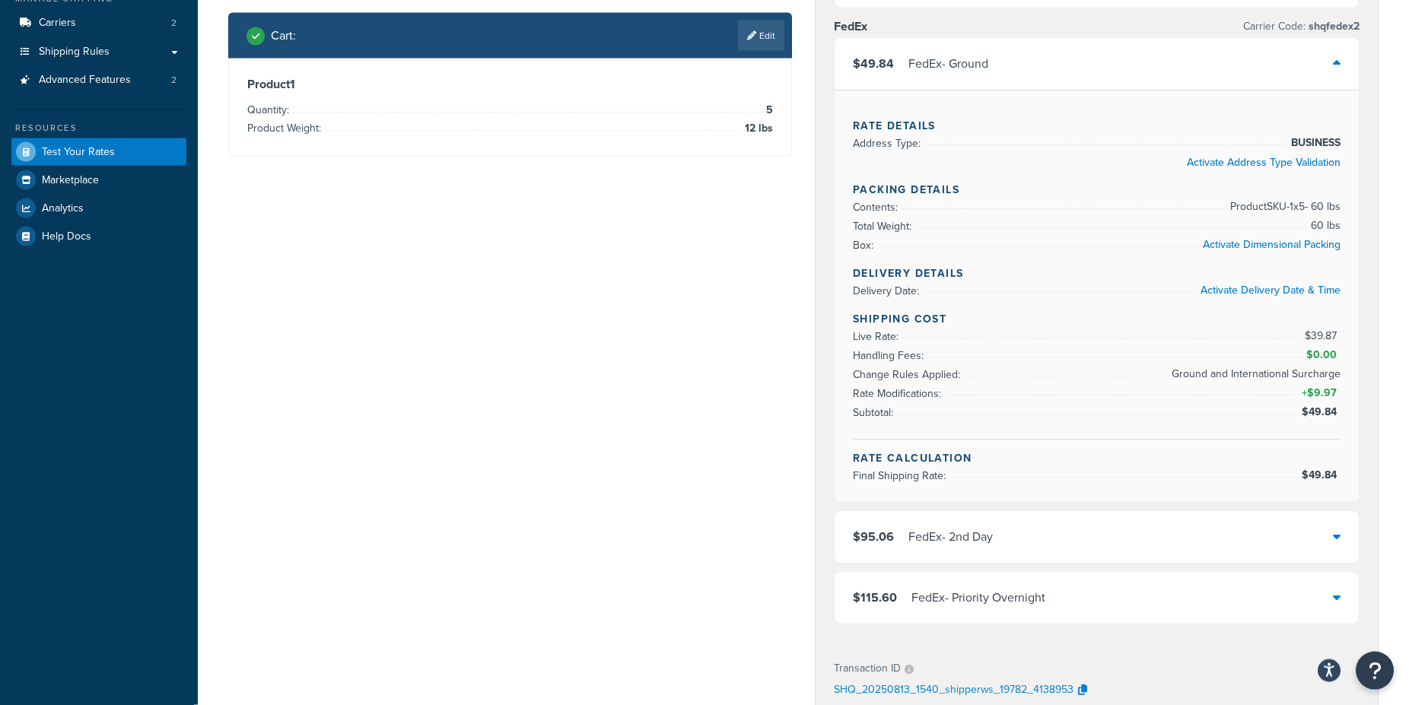
scroll to position [233, 0]
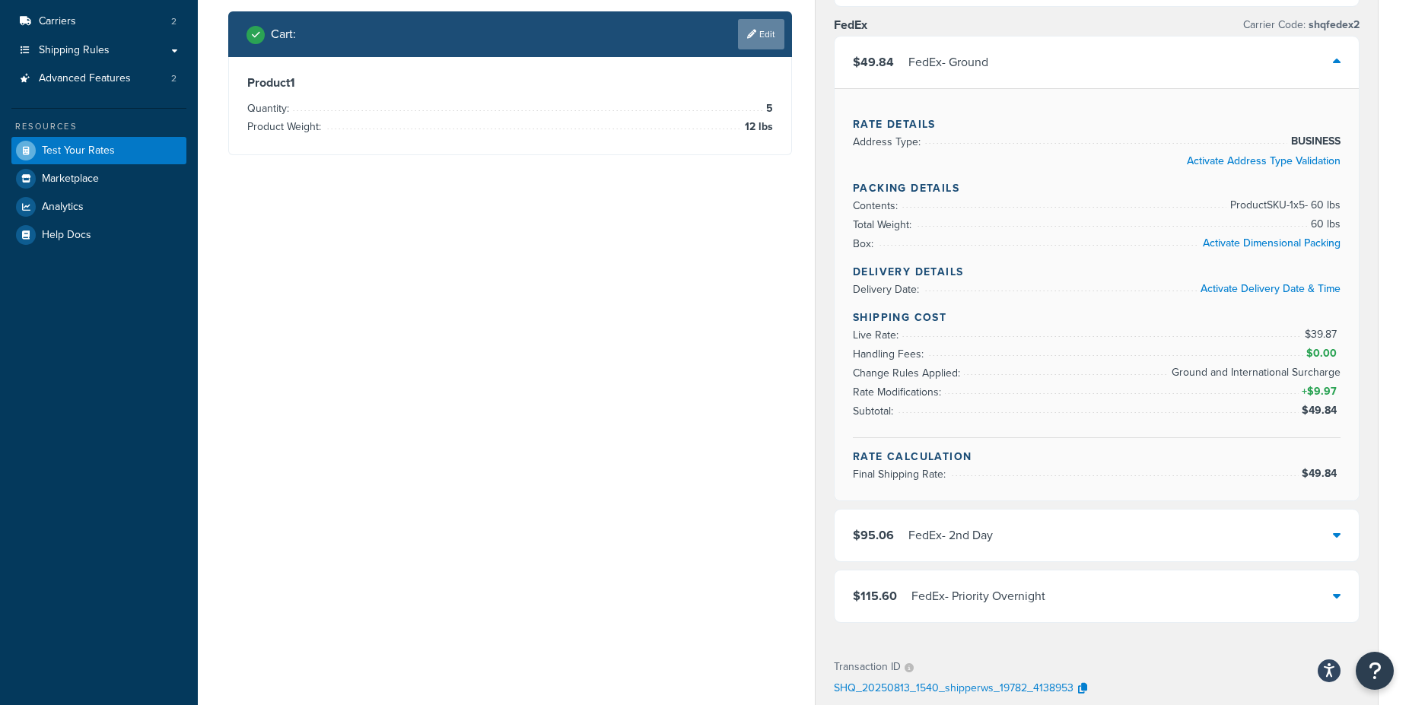
click at [755, 37] on link "Edit" at bounding box center [761, 34] width 46 height 30
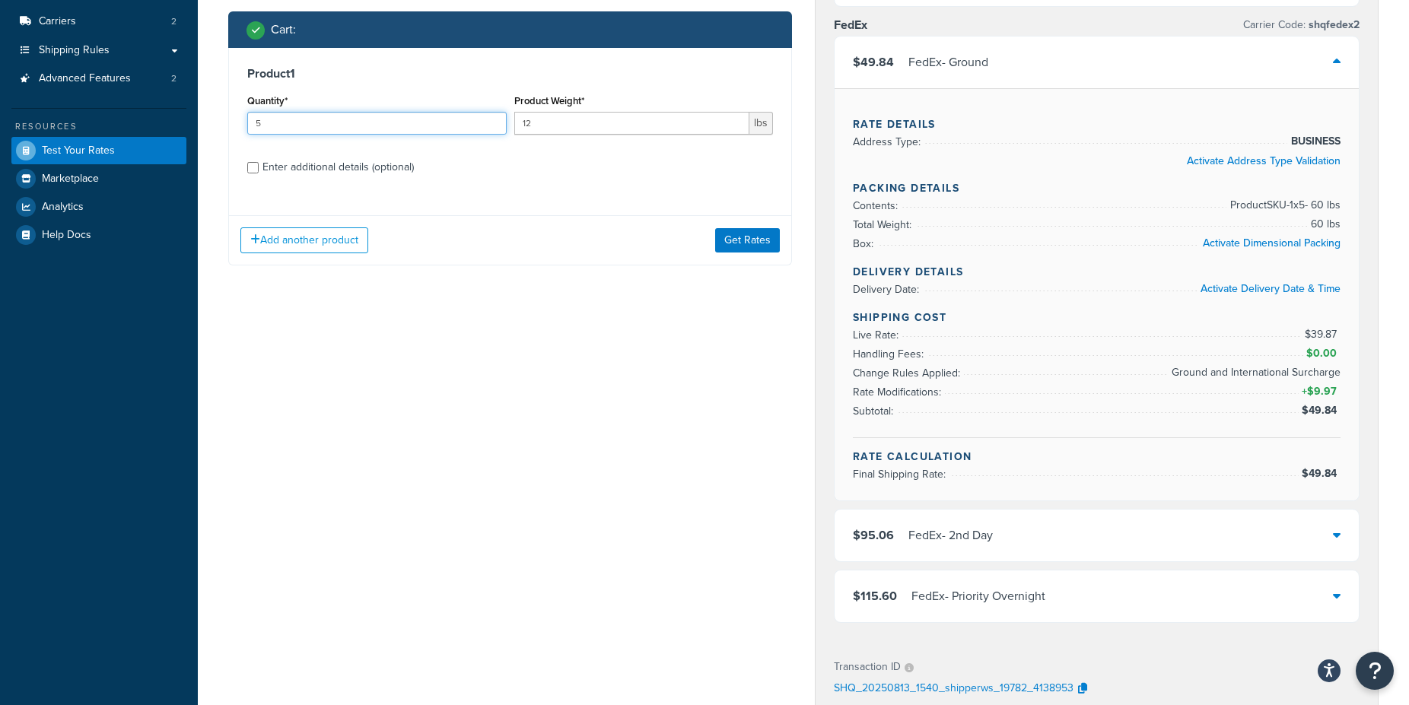
drag, startPoint x: 282, startPoint y: 123, endPoint x: 140, endPoint y: 123, distance: 142.2
click at [247, 123] on input "5" at bounding box center [376, 123] width 259 height 23
type input "100"
click at [751, 239] on button "Get Rates" at bounding box center [747, 240] width 65 height 24
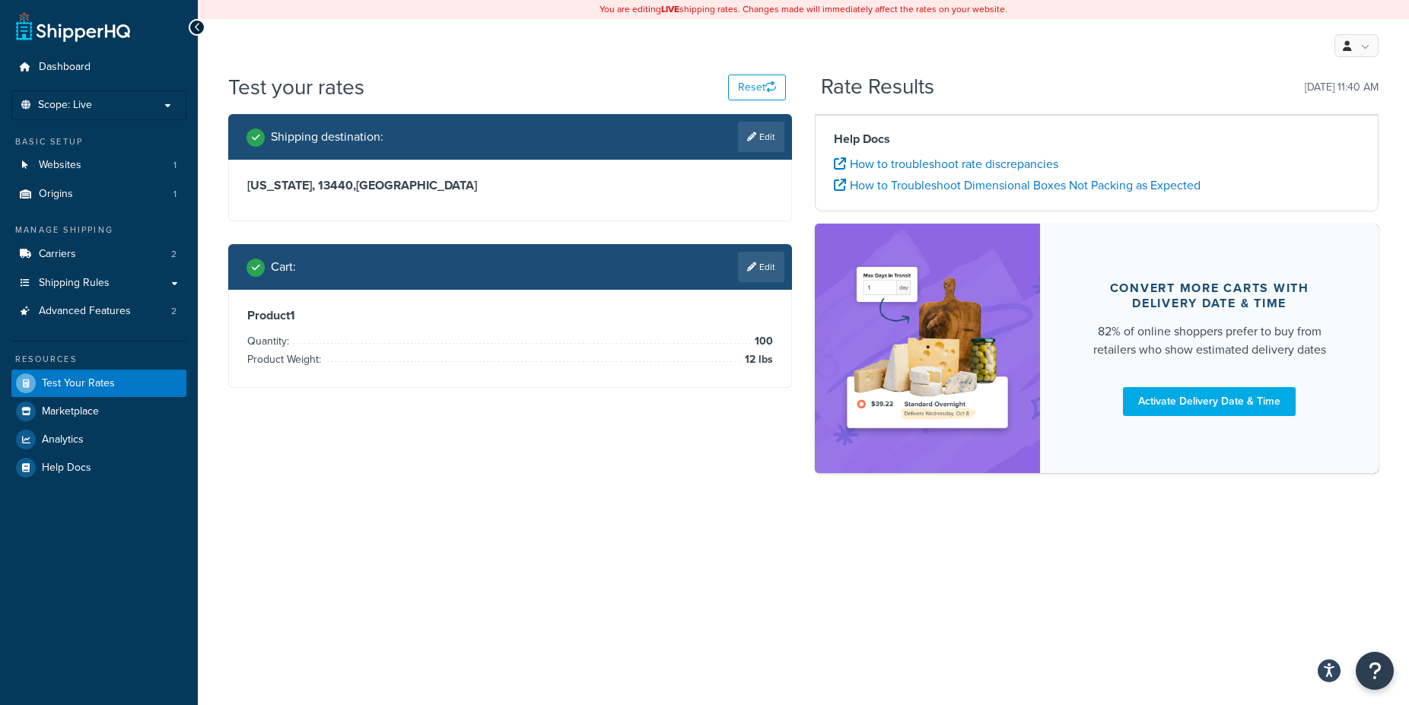
scroll to position [0, 0]
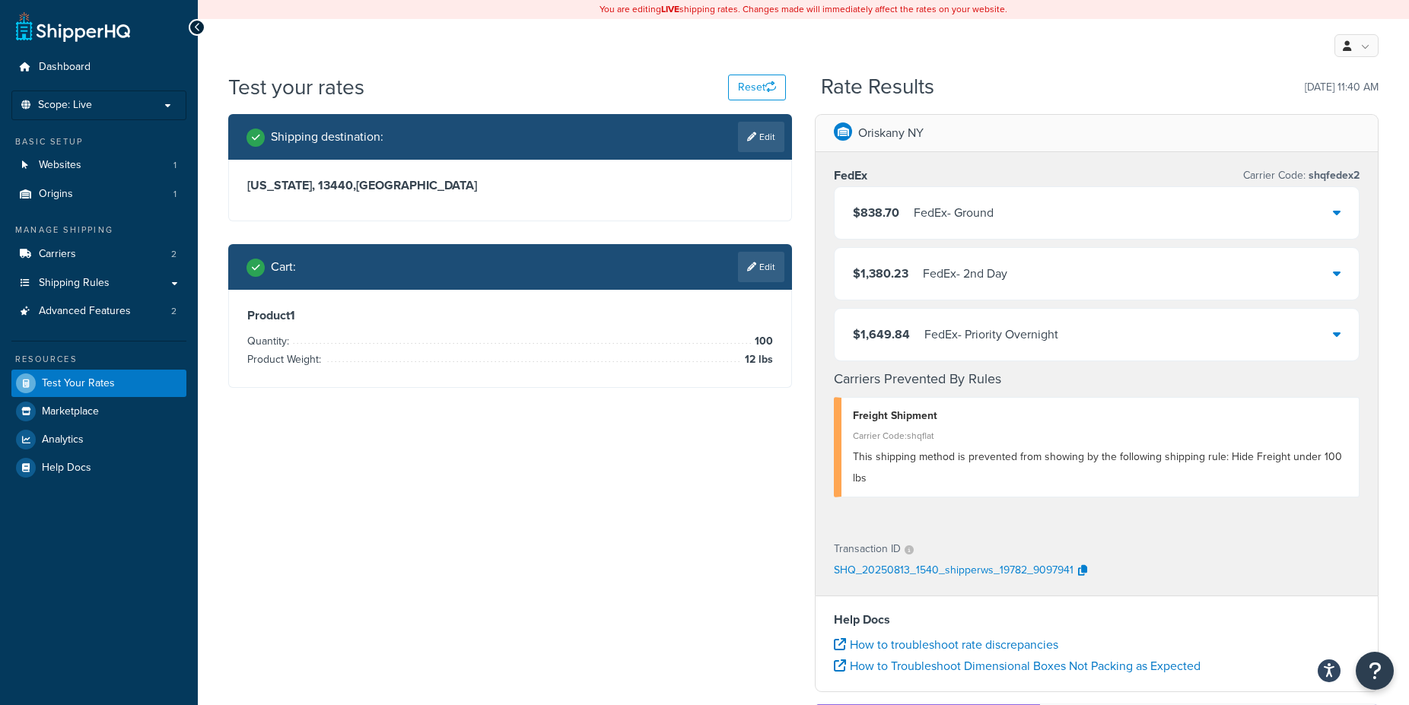
click at [975, 215] on div "FedEx - Ground" at bounding box center [953, 212] width 80 height 21
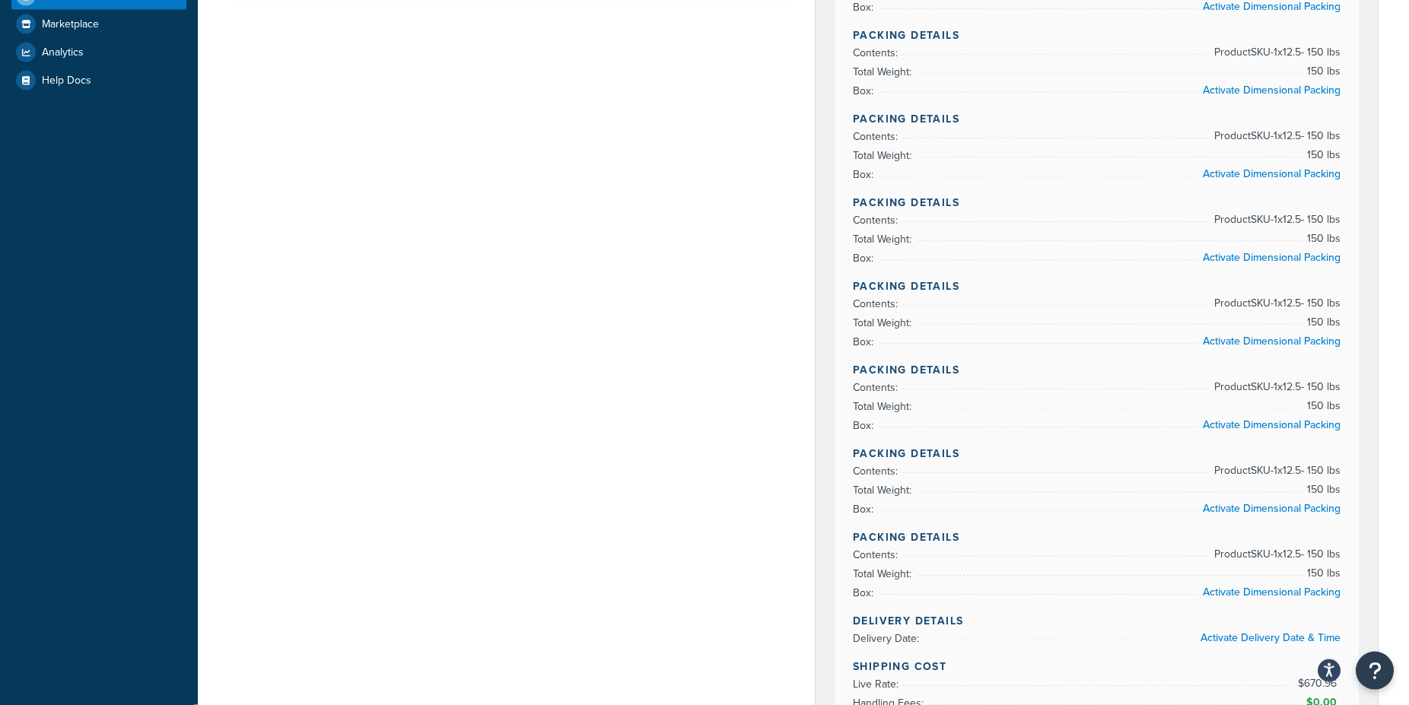
scroll to position [388, 0]
